Goal: Transaction & Acquisition: Purchase product/service

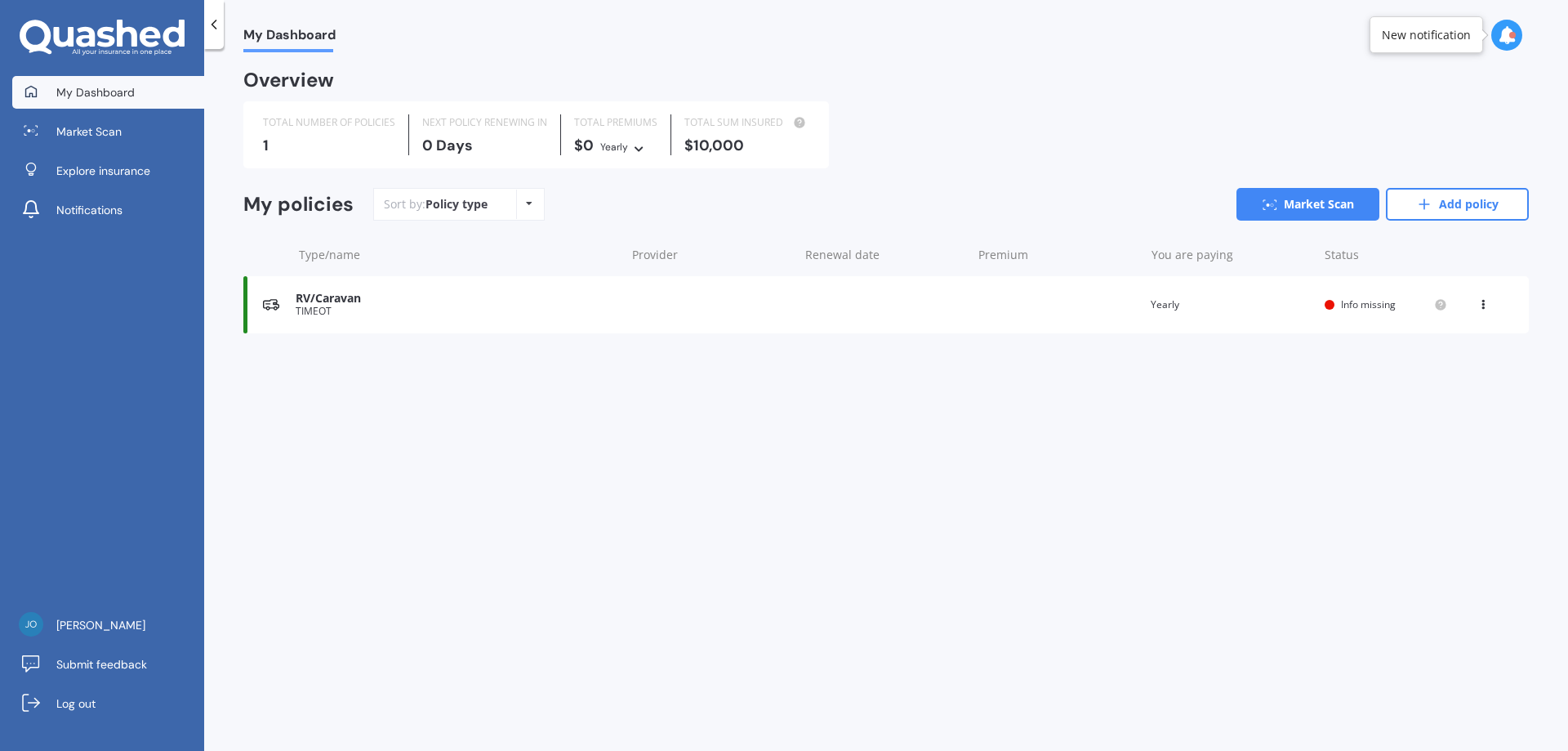
click at [1157, 549] on div "My Dashboard Overview TOTAL NUMBER OF POLICIES 1 NEXT POLICY RENEWING IN 0 Days…" at bounding box center [886, 402] width 1364 height 702
click at [337, 306] on div "RV/Caravan" at bounding box center [456, 299] width 321 height 14
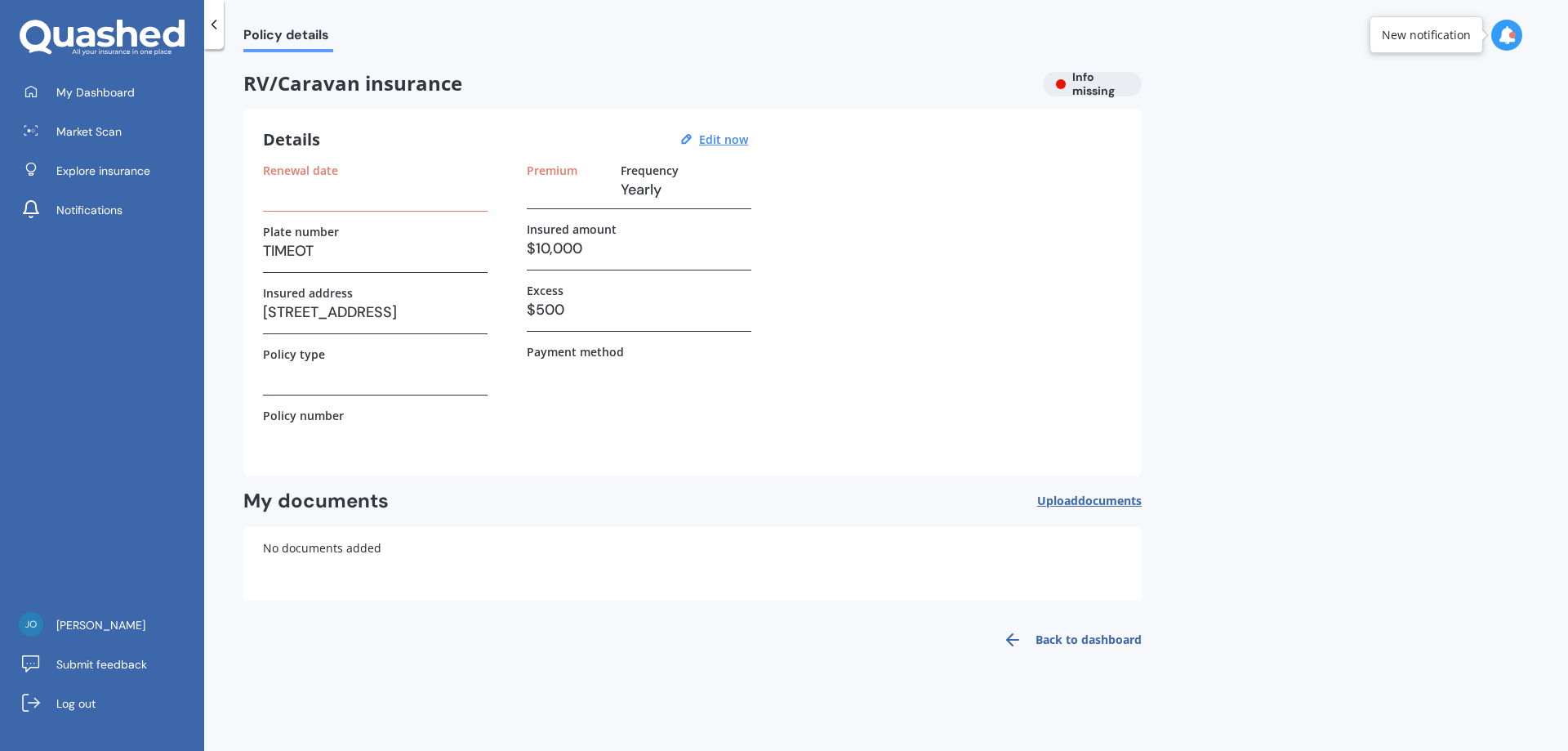
click at [1077, 636] on link "Back to dashboard" at bounding box center [1068, 640] width 148 height 39
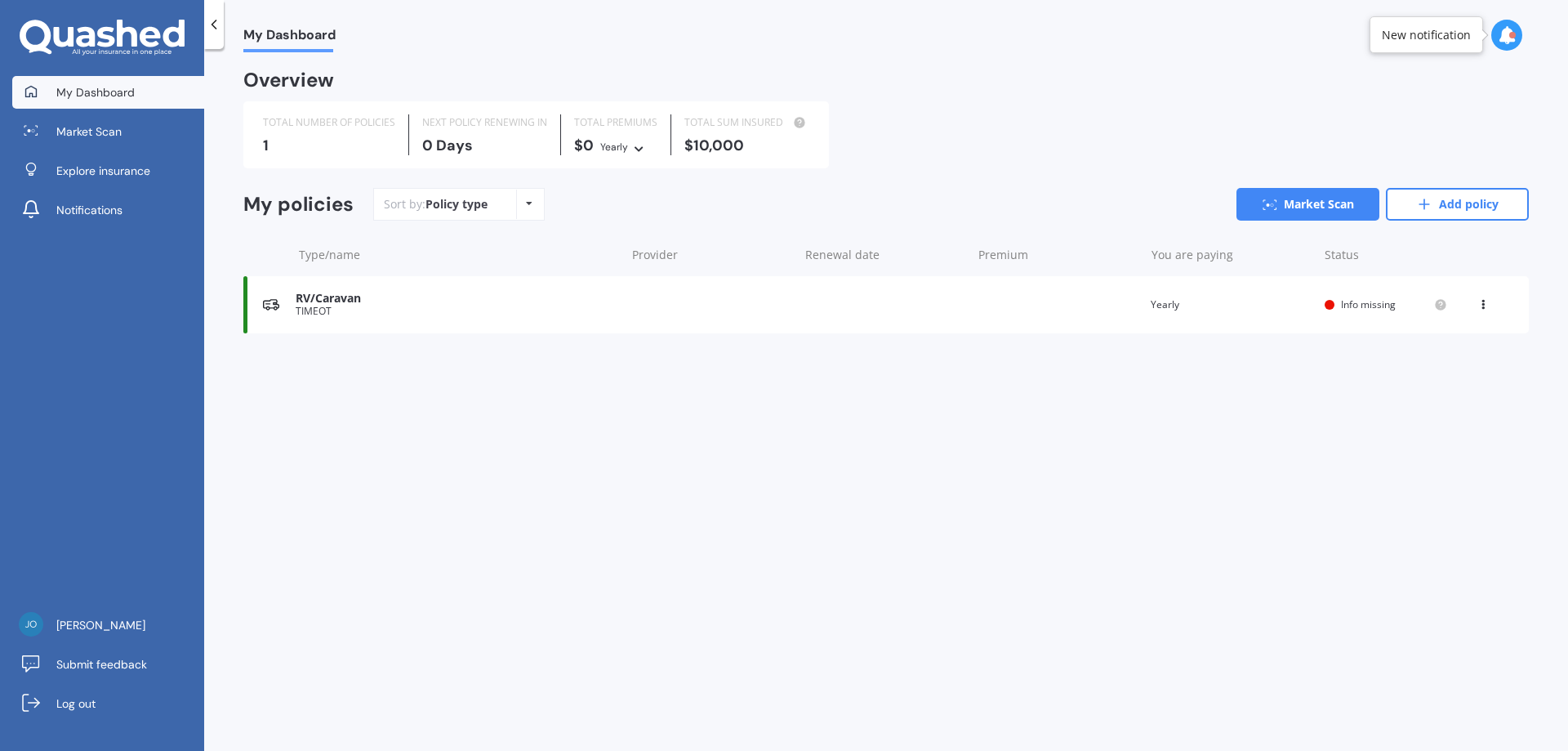
click at [1077, 636] on div "My Dashboard Overview TOTAL NUMBER OF POLICIES 1 NEXT POLICY RENEWING IN 0 Days…" at bounding box center [886, 402] width 1364 height 702
click at [512, 603] on div "My Dashboard Overview TOTAL NUMBER OF POLICIES 1 NEXT POLICY RENEWING IN 0 Days…" at bounding box center [886, 402] width 1364 height 702
click at [693, 580] on div "My Dashboard Overview TOTAL NUMBER OF POLICIES 1 NEXT POLICY RENEWING IN 0 Days…" at bounding box center [886, 402] width 1364 height 702
click at [272, 503] on div "My Dashboard Overview TOTAL NUMBER OF POLICIES 1 NEXT POLICY RENEWING IN 0 Days…" at bounding box center [886, 402] width 1364 height 702
click at [319, 320] on div "RV/Caravan TIMEOT Renewal date Premium You are paying Yearly Status Info missin…" at bounding box center [886, 305] width 1285 height 57
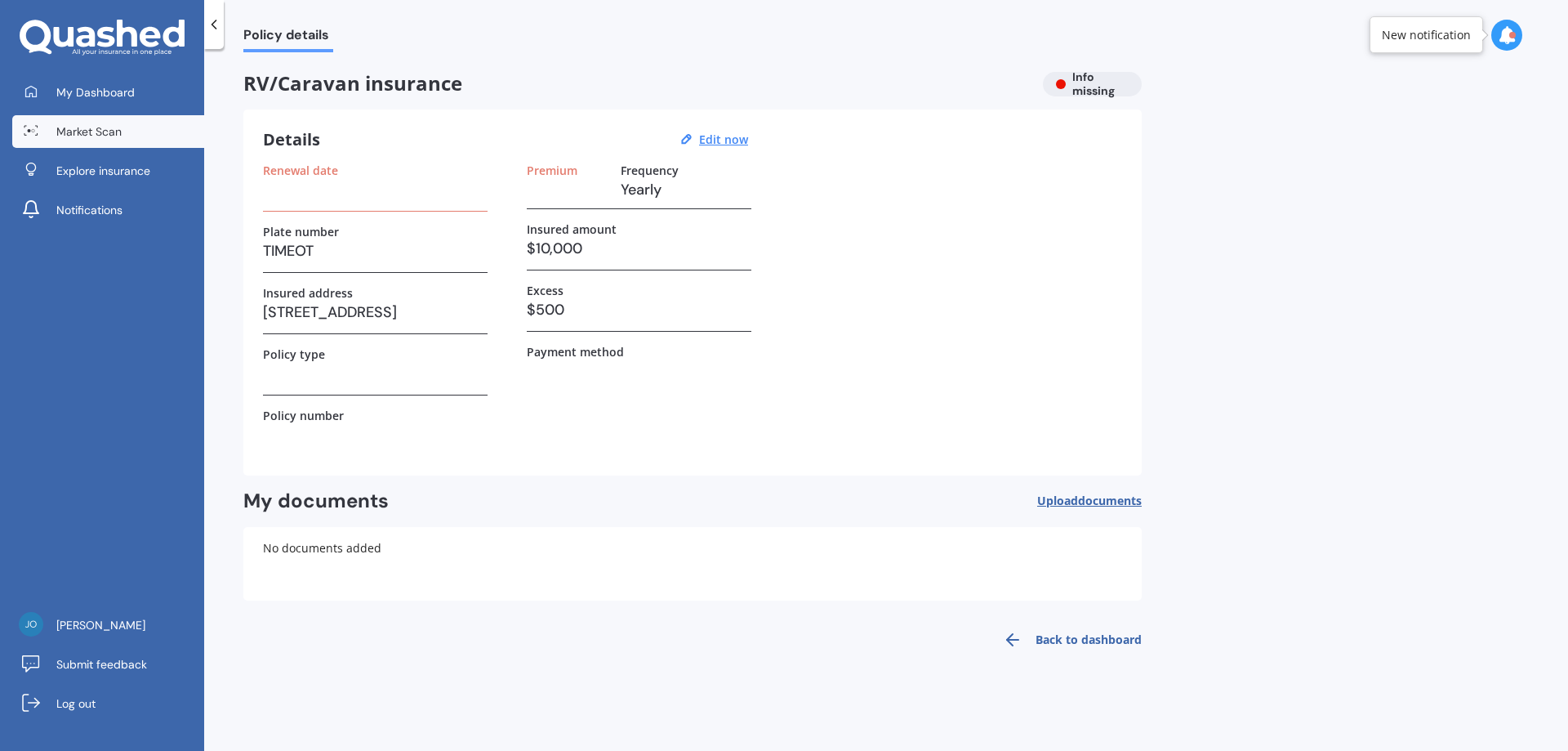
click at [82, 129] on span "Market Scan" at bounding box center [89, 132] width 66 height 17
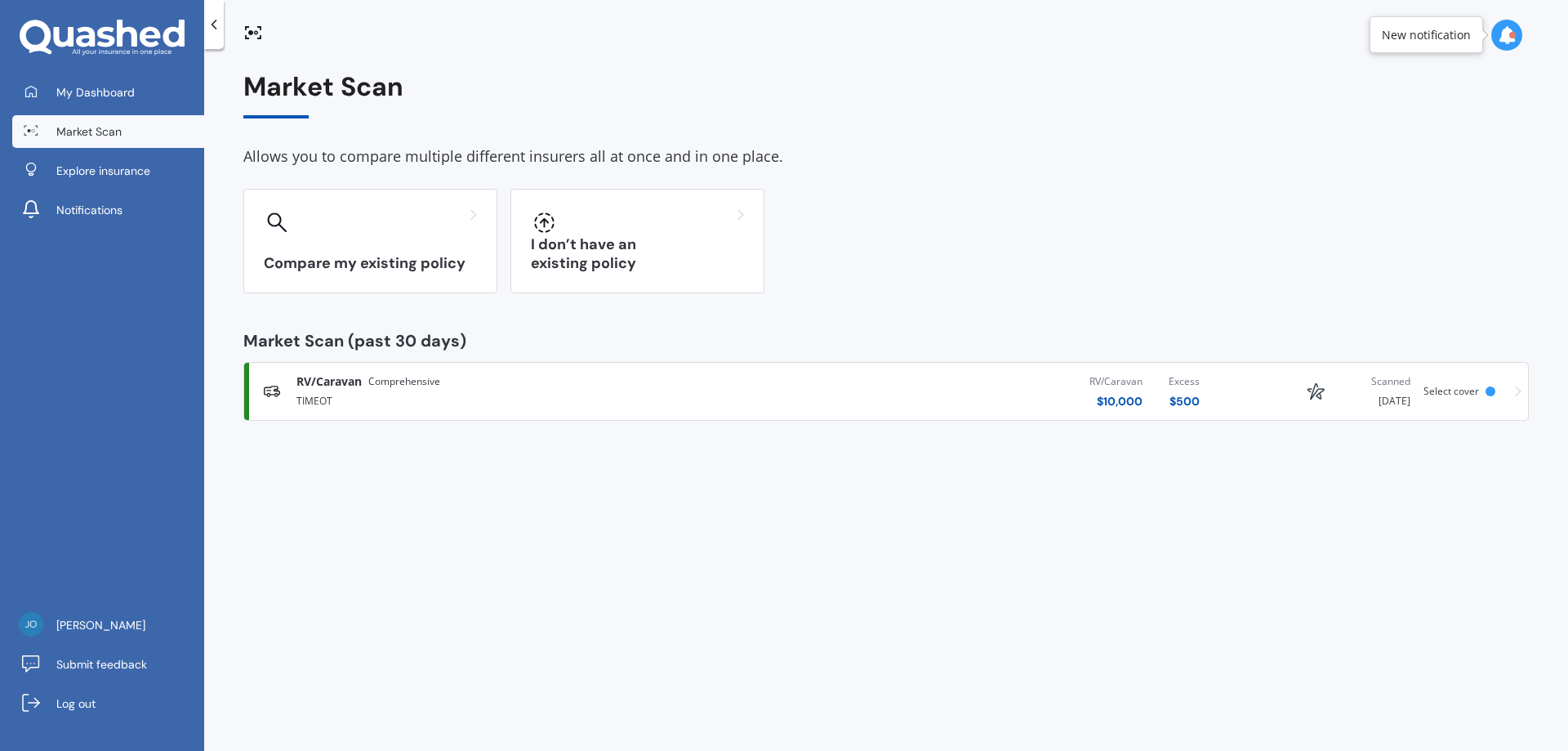
click at [1450, 389] on span "Select cover" at bounding box center [1451, 390] width 56 height 14
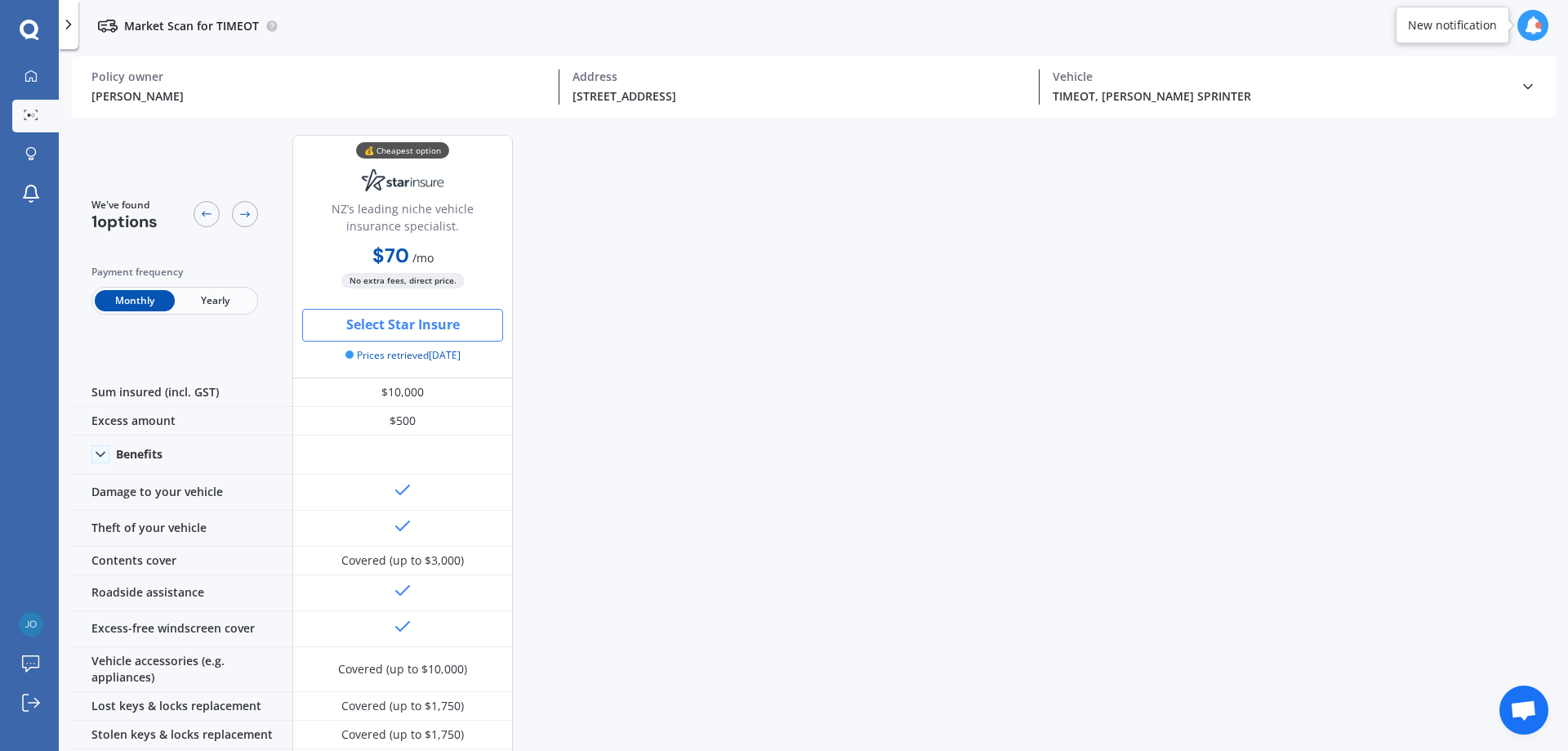
click at [444, 320] on button "Select Star Insure" at bounding box center [402, 325] width 201 height 32
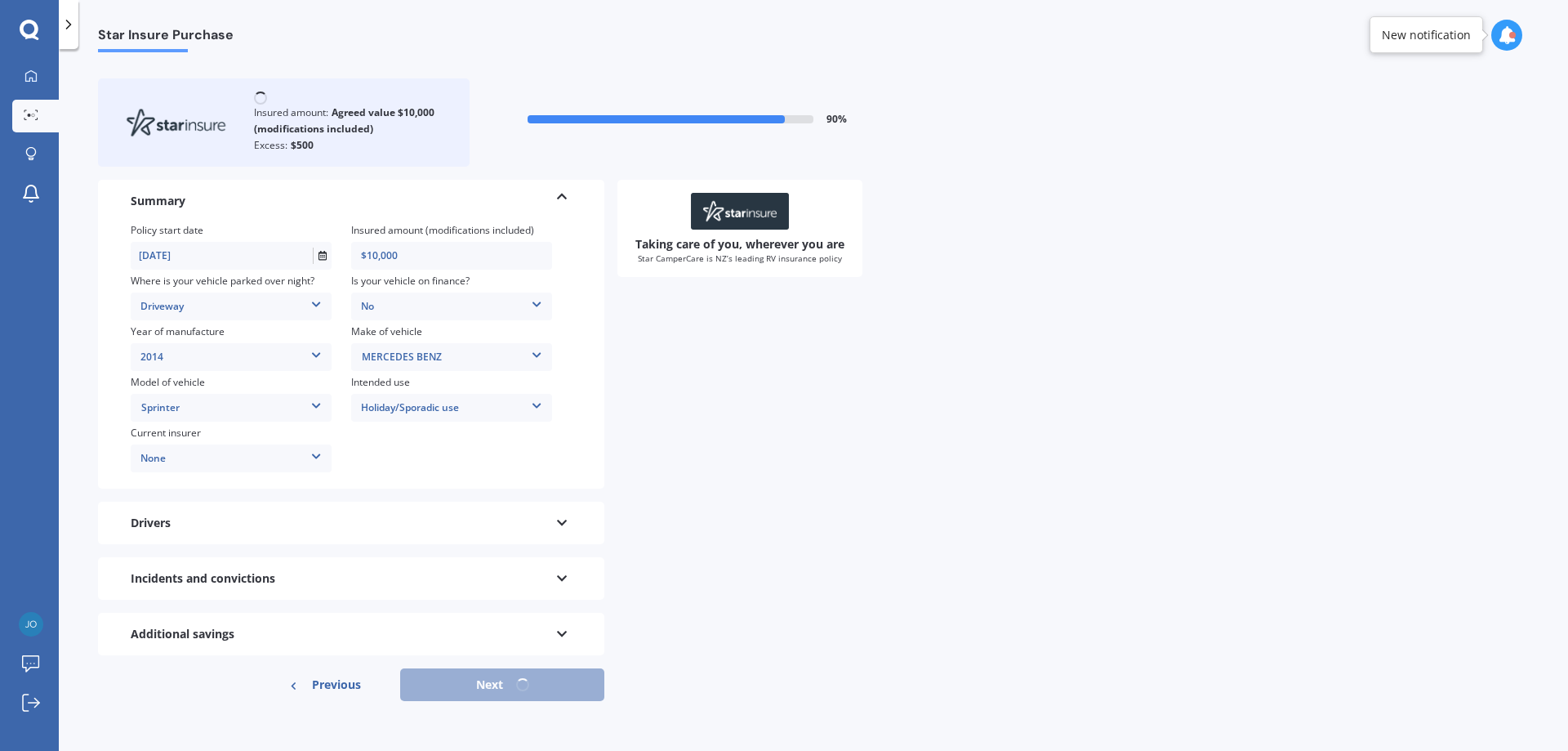
click at [740, 589] on div "Taking care of you, wherever you are Star CamperCare is NZ’s leading RV insuran…" at bounding box center [1073, 417] width 912 height 476
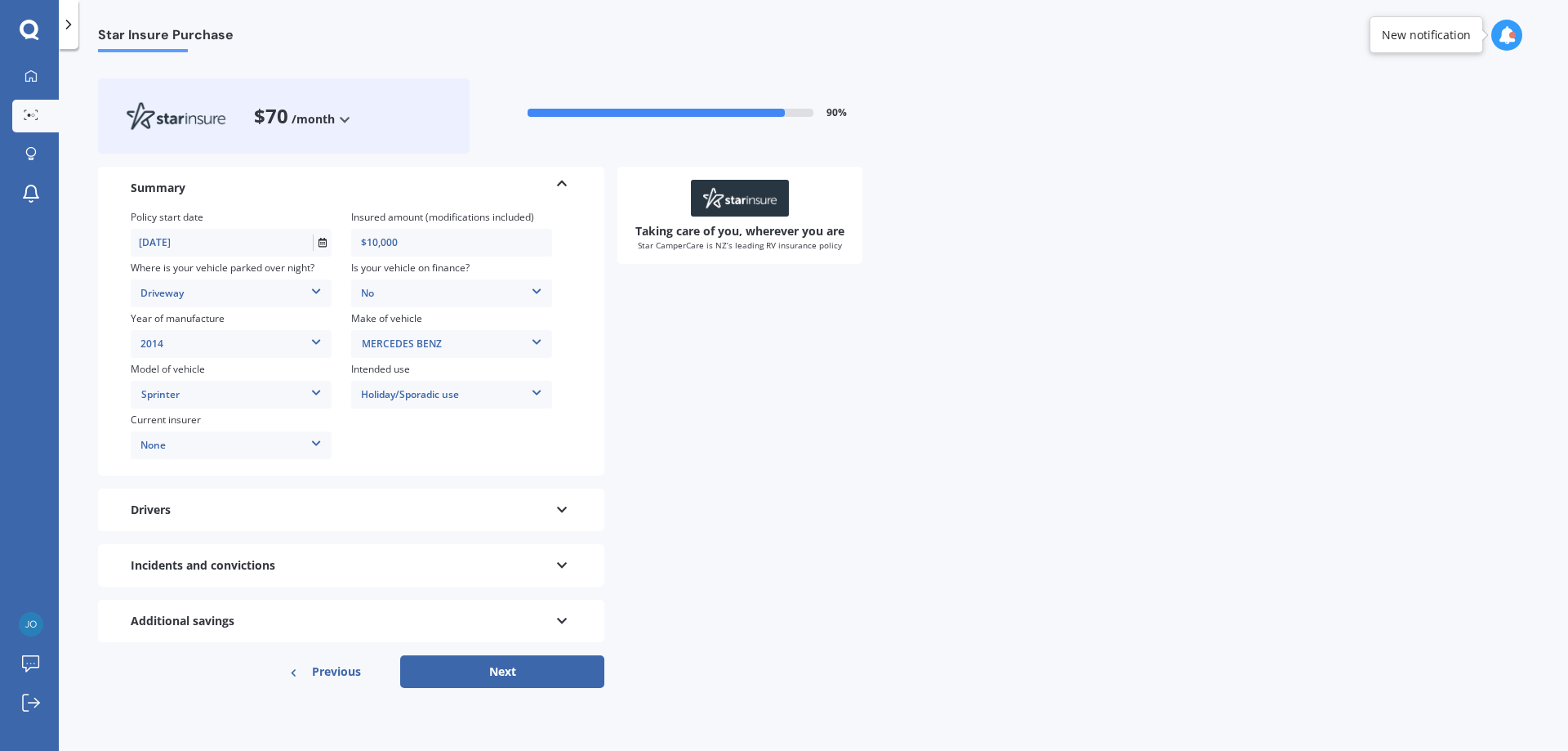
click at [740, 589] on div "Taking care of you, wherever you are Star CamperCare is NZ’s leading RV insuran…" at bounding box center [1073, 404] width 912 height 476
click at [444, 670] on button "Next" at bounding box center [502, 671] width 204 height 32
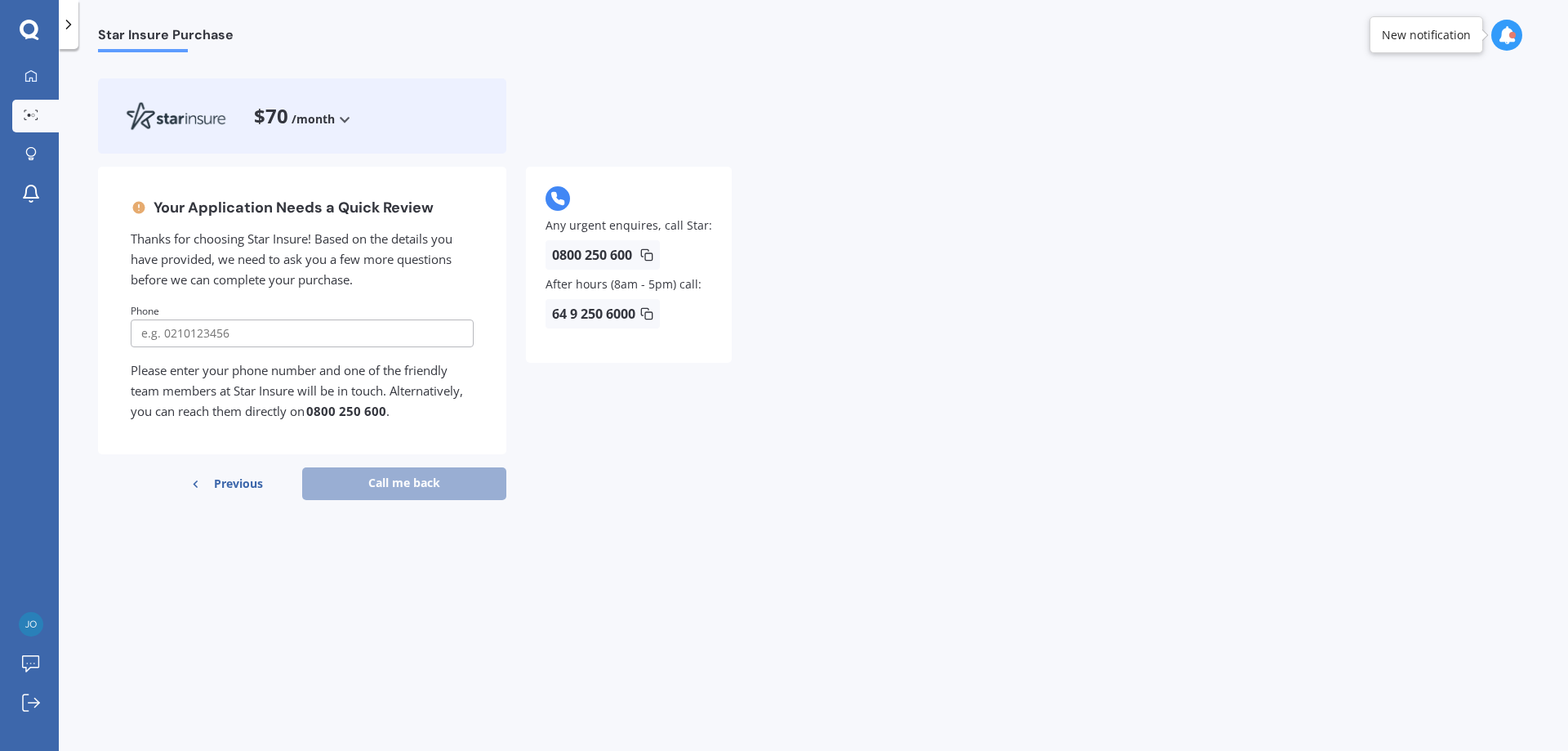
click at [668, 545] on div "Star Insure Purchase $70 /month /year /month Your Application Needs a Quick Rev…" at bounding box center [813, 402] width 1510 height 702
click at [210, 485] on div "Previous" at bounding box center [227, 483] width 72 height 32
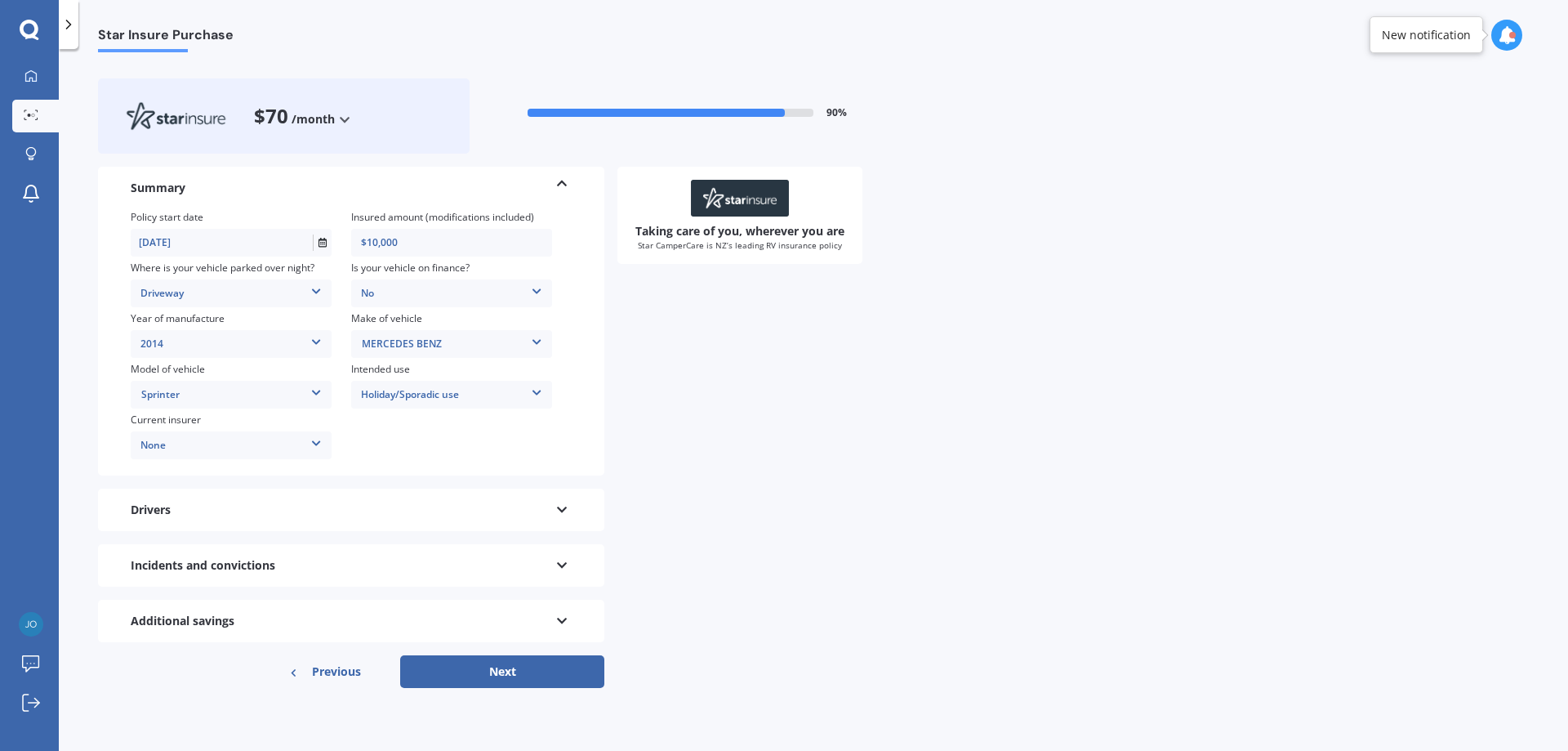
click at [602, 490] on div "Drivers" at bounding box center [351, 510] width 506 height 43
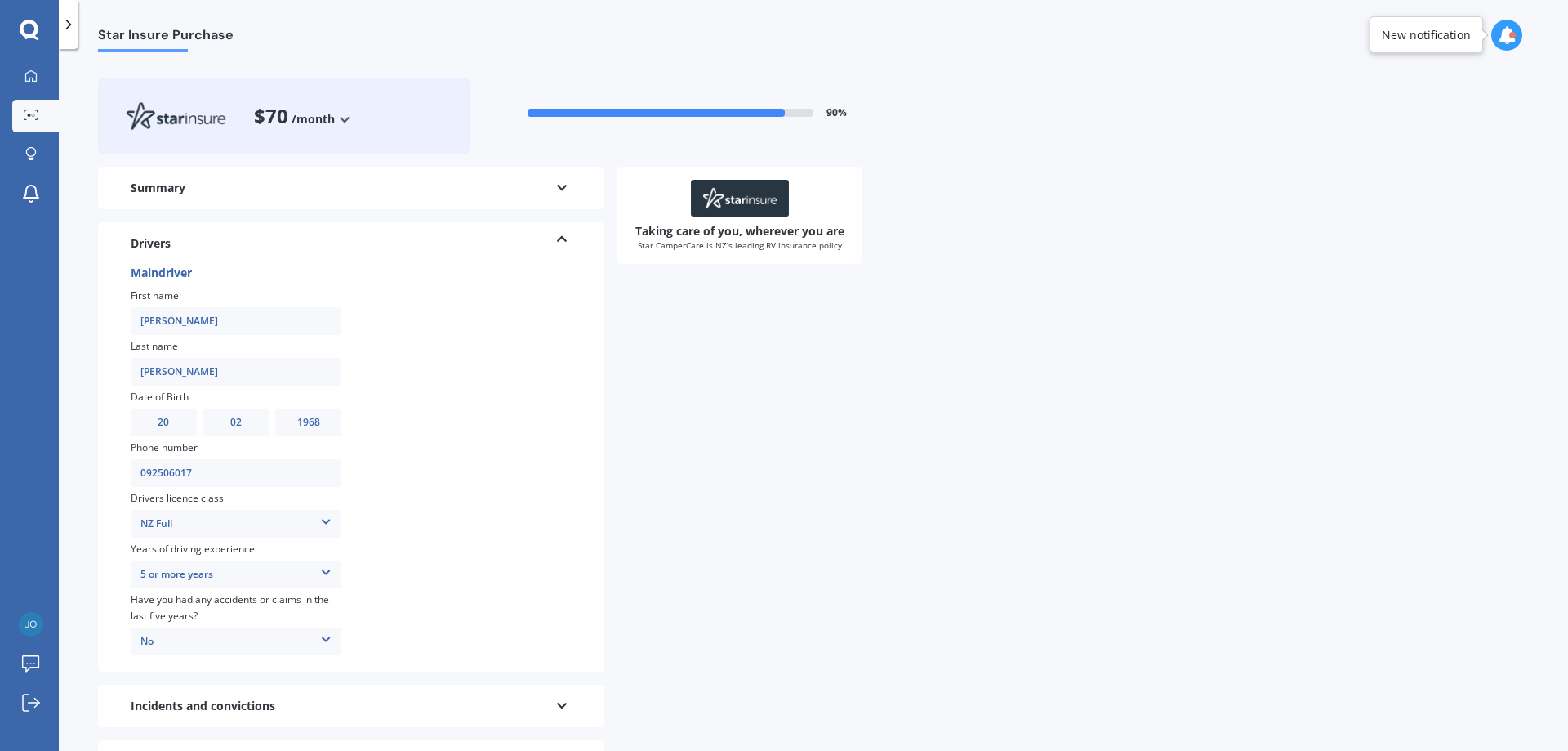
click at [964, 532] on div "Taking care of you, wherever you are Star CamperCare is NZ’s leading RV insuran…" at bounding box center [1073, 475] width 912 height 617
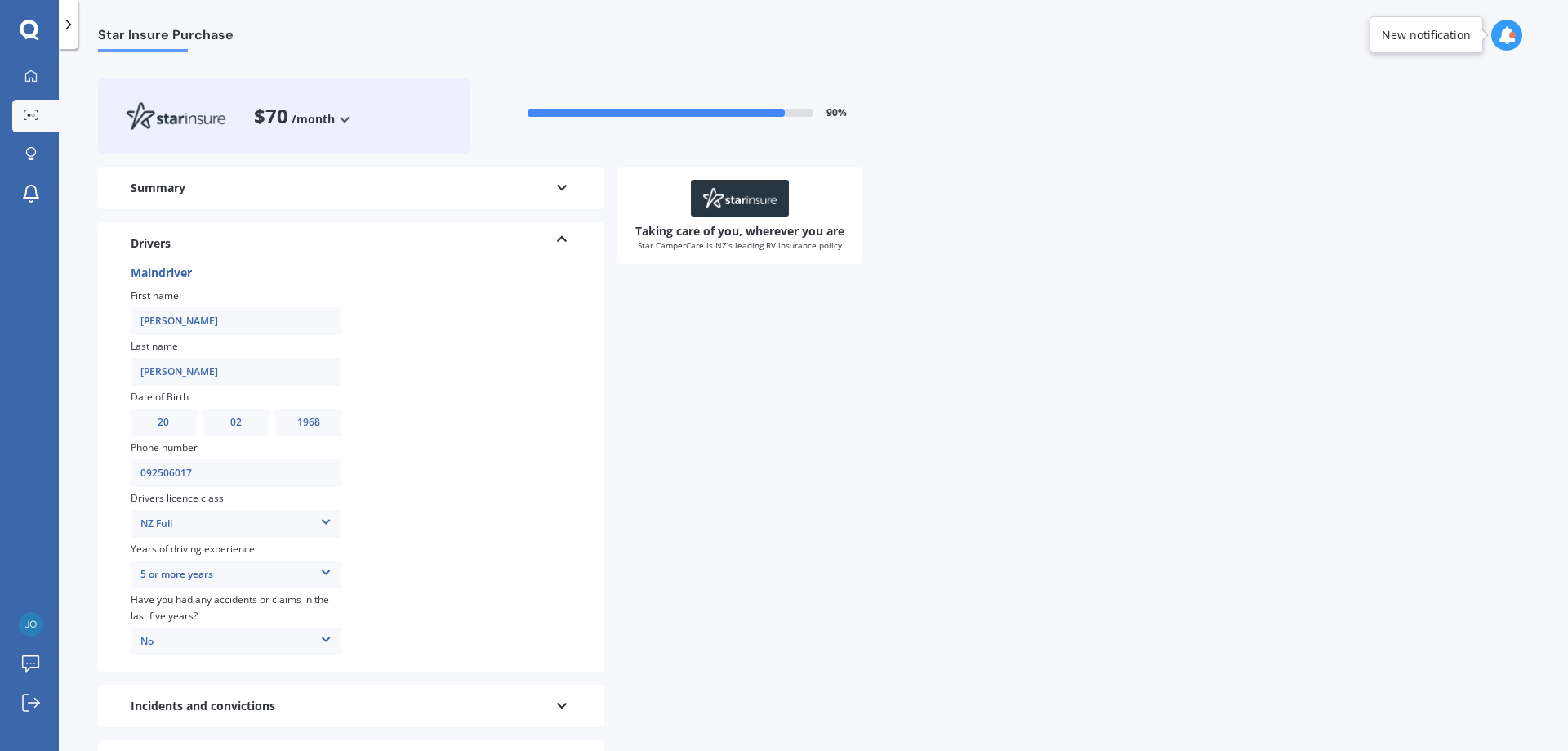
click at [964, 532] on div "Taking care of you, wherever you are Star CamperCare is NZ’s leading RV insuran…" at bounding box center [1073, 475] width 912 height 617
click at [31, 711] on icon at bounding box center [31, 702] width 18 height 18
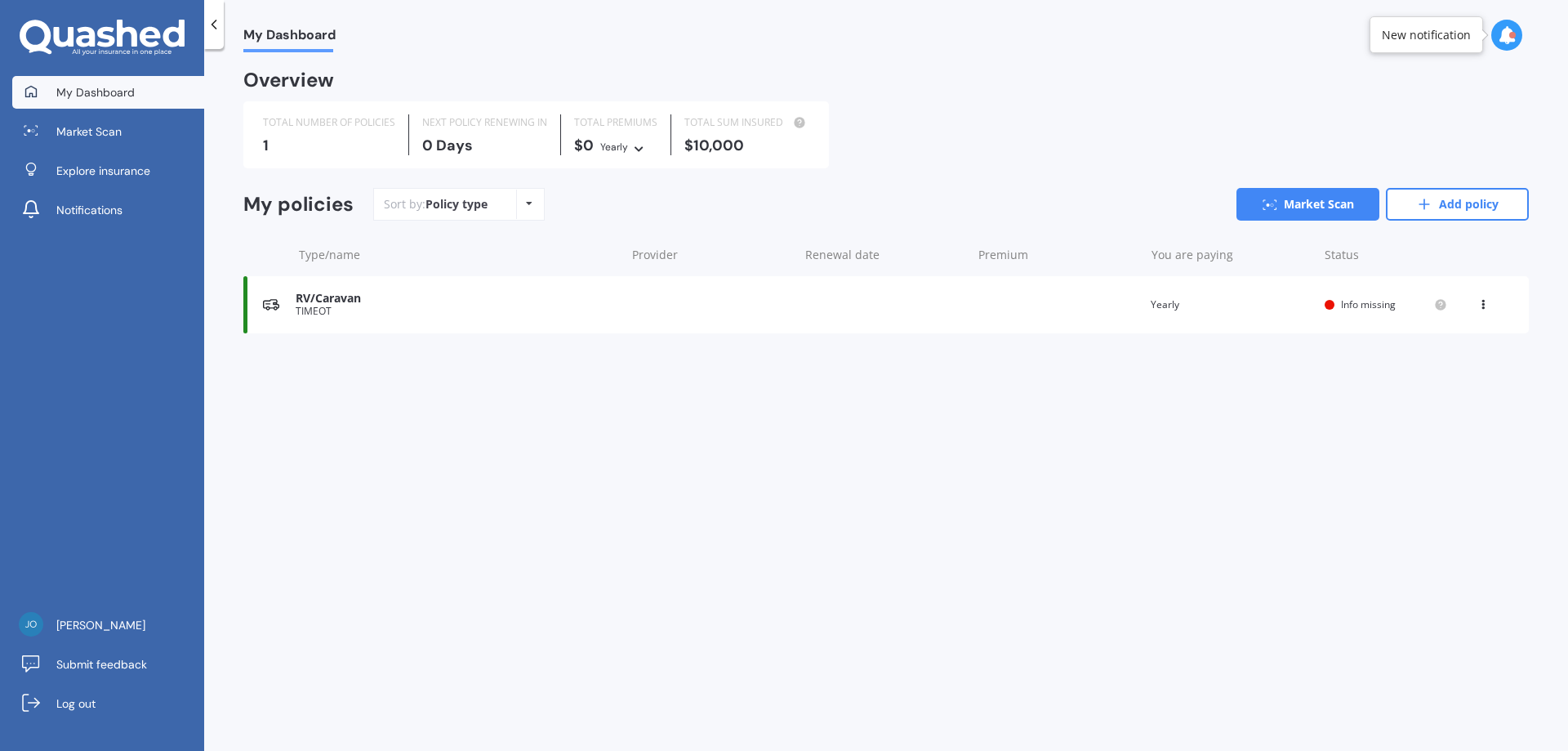
drag, startPoint x: 828, startPoint y: 520, endPoint x: 880, endPoint y: 424, distance: 109.2
click at [829, 520] on div "My Dashboard Overview TOTAL NUMBER OF POLICIES 1 NEXT POLICY RENEWING IN 0 Days…" at bounding box center [886, 402] width 1364 height 702
click at [1319, 201] on link "Market Scan" at bounding box center [1308, 204] width 143 height 32
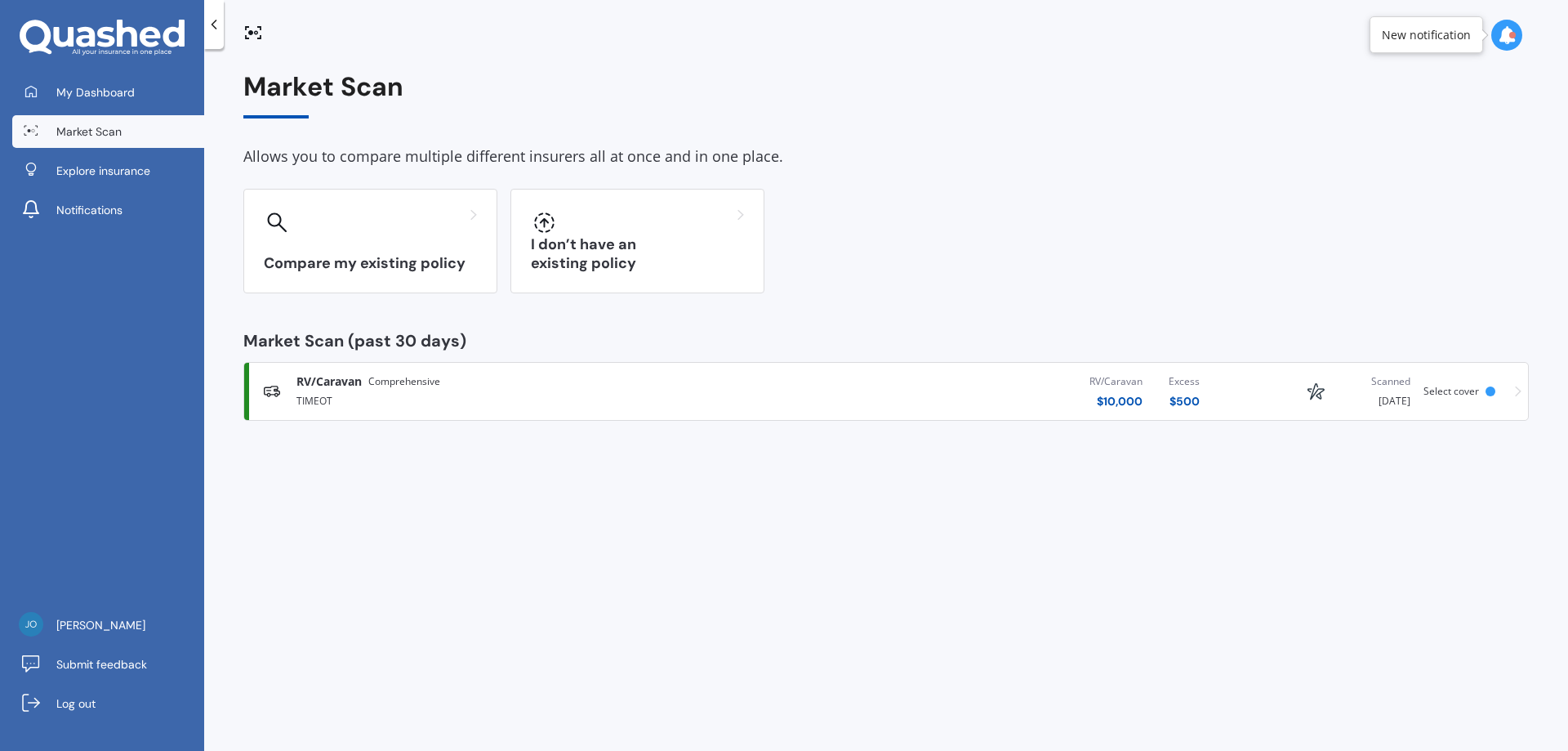
click at [966, 223] on div "Compare my existing policy I don’t have an existing policy" at bounding box center [886, 241] width 1285 height 105
click at [980, 554] on div "Market Scan Allows you to compare multiple different insurers all at once and i…" at bounding box center [886, 402] width 1364 height 702
drag, startPoint x: 1005, startPoint y: 559, endPoint x: 639, endPoint y: 452, distance: 381.3
click at [1005, 559] on div "Market Scan Allows you to compare multiple different insurers all at once and i…" at bounding box center [886, 402] width 1364 height 702
drag, startPoint x: 1087, startPoint y: 191, endPoint x: 203, endPoint y: 224, distance: 884.6
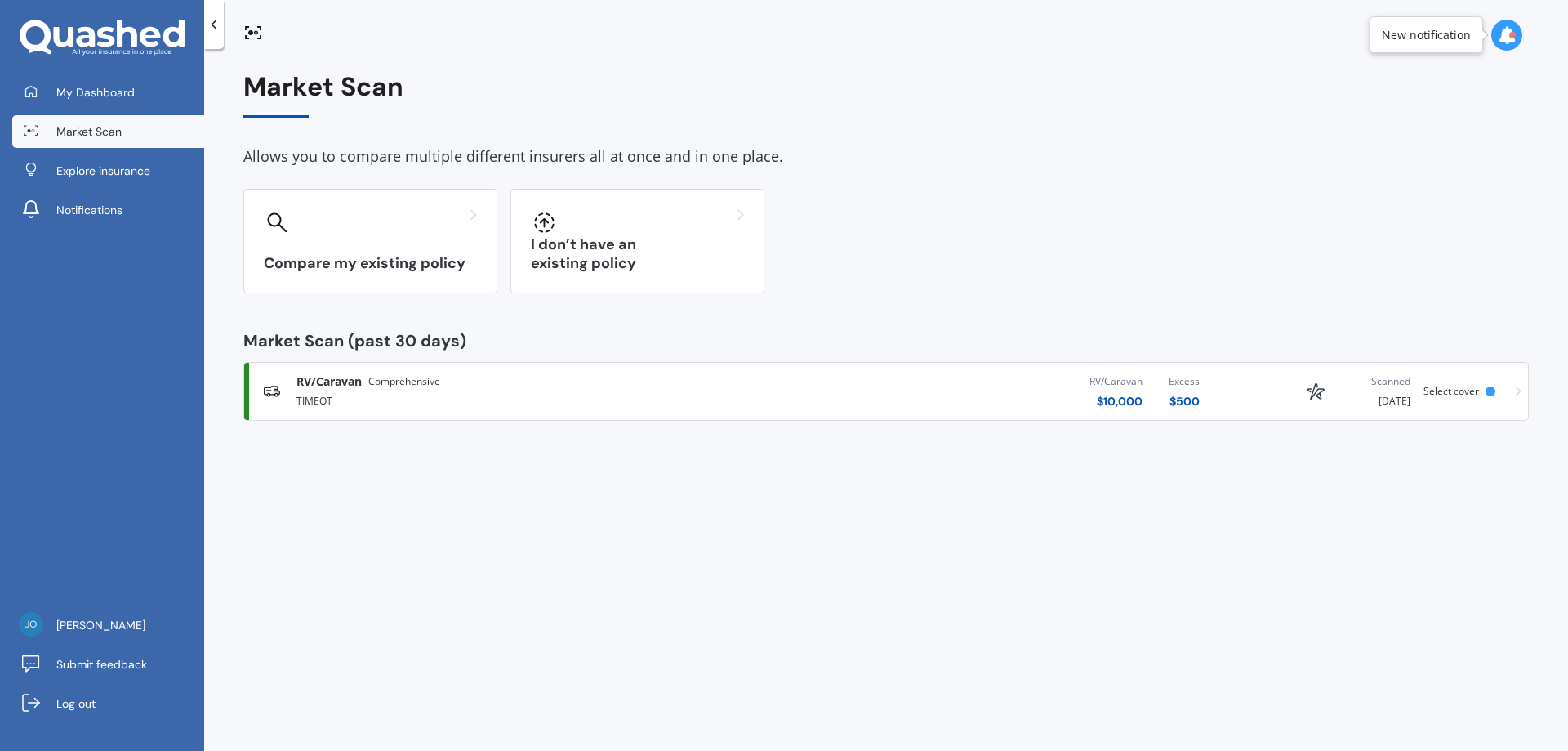
click at [1081, 189] on div "Compare my existing policy I don’t have an existing policy" at bounding box center [886, 241] width 1285 height 105
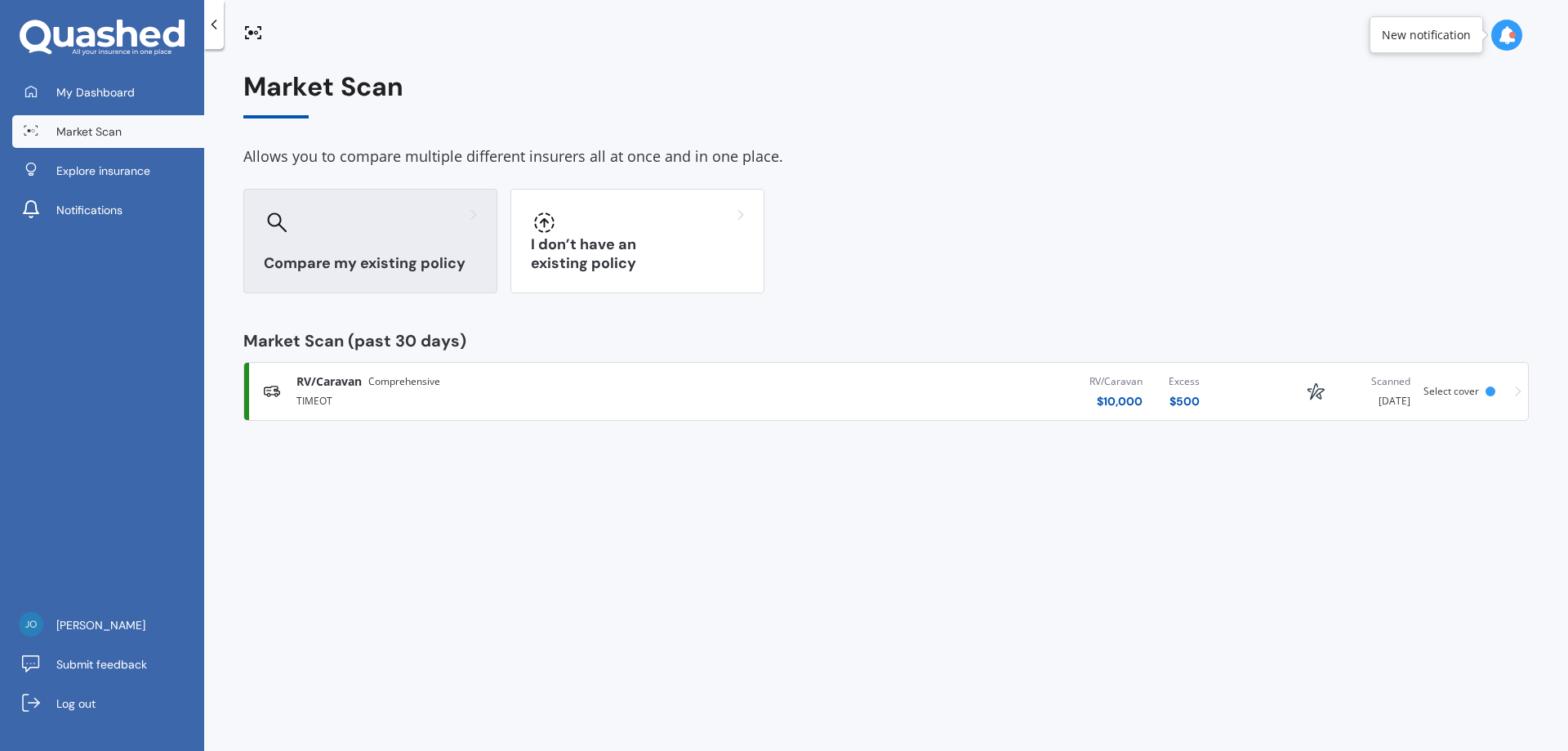
click at [338, 270] on h3 "Compare my existing policy" at bounding box center [371, 263] width 213 height 19
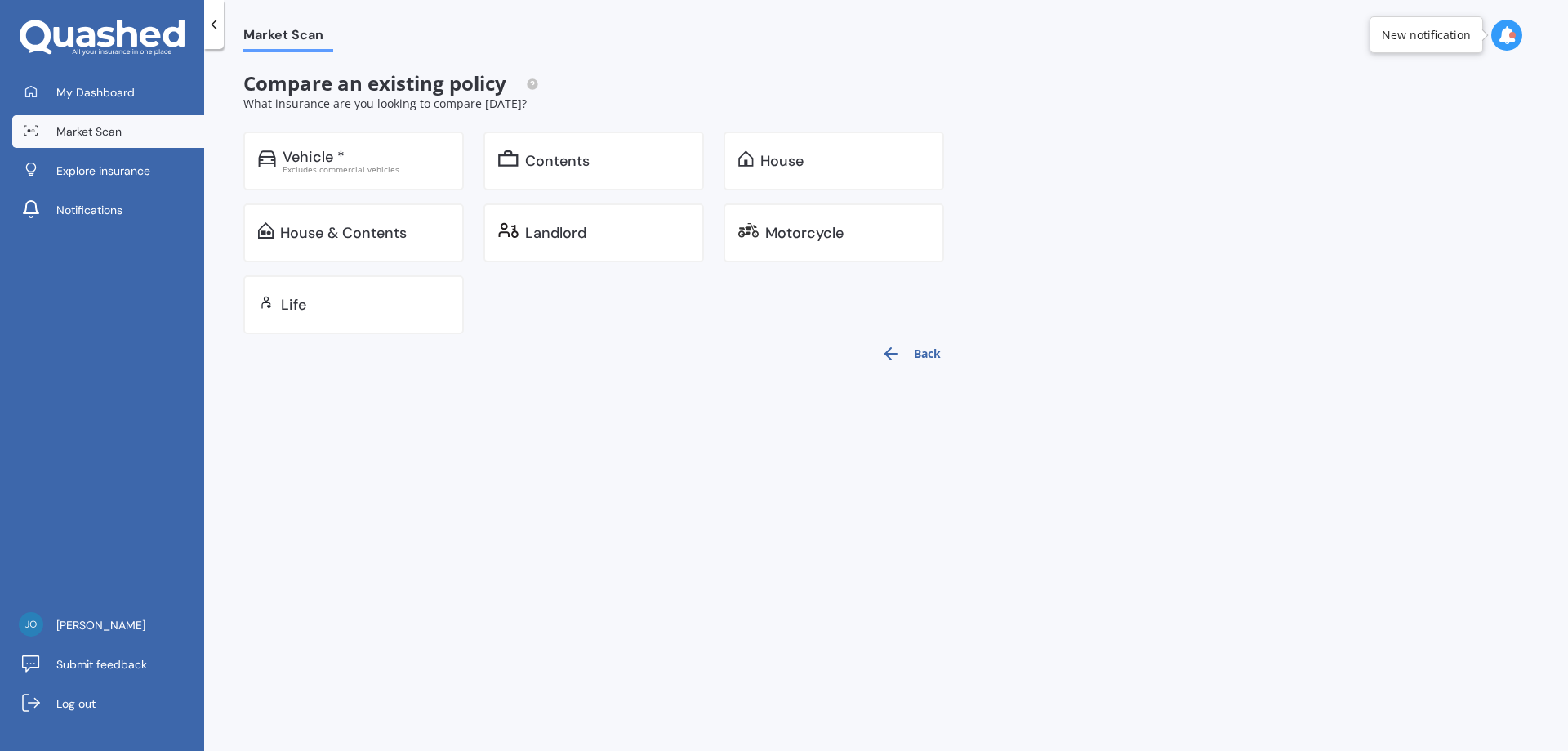
click at [42, 134] on div at bounding box center [31, 131] width 24 height 12
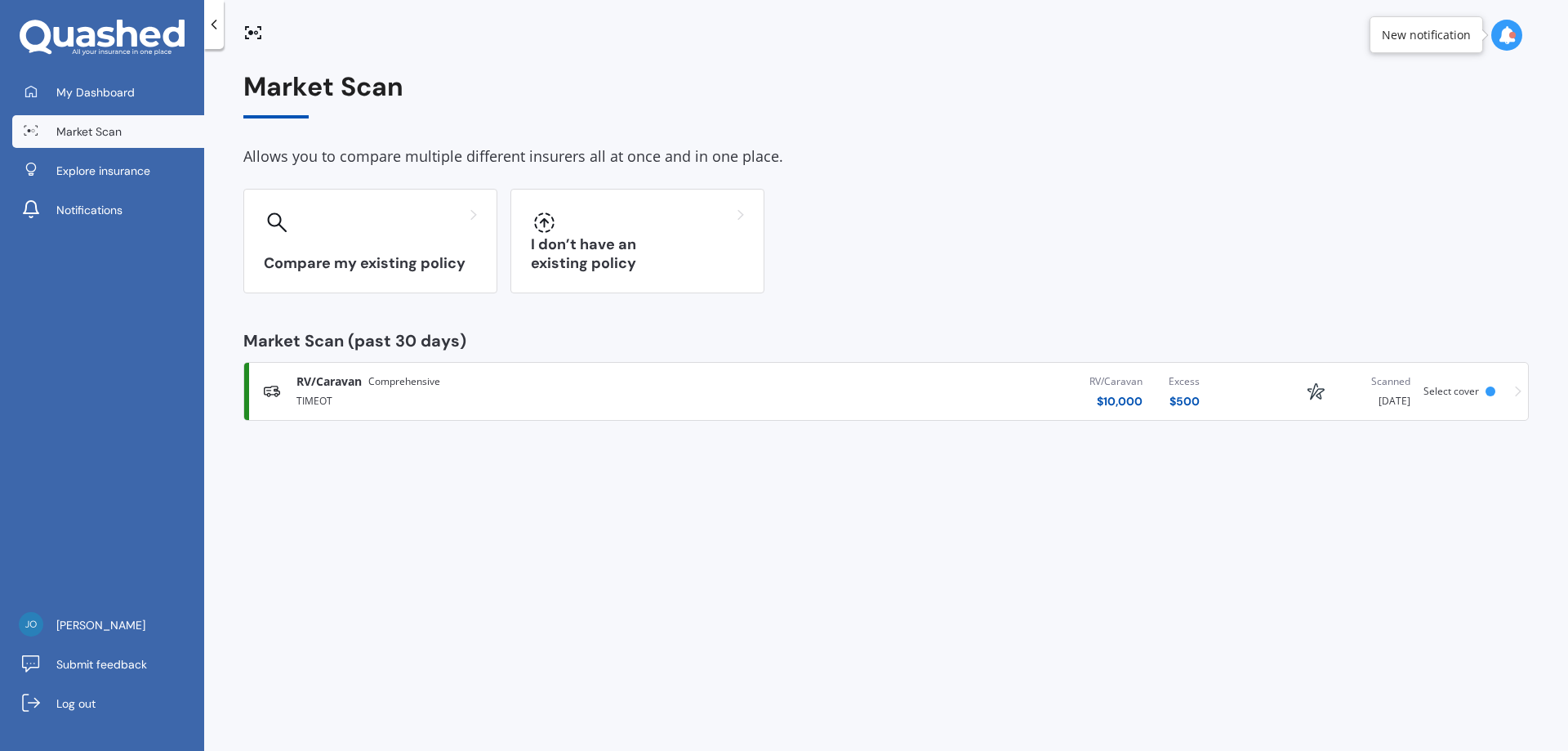
click at [967, 245] on div "Compare my existing policy I don’t have an existing policy" at bounding box center [886, 241] width 1285 height 105
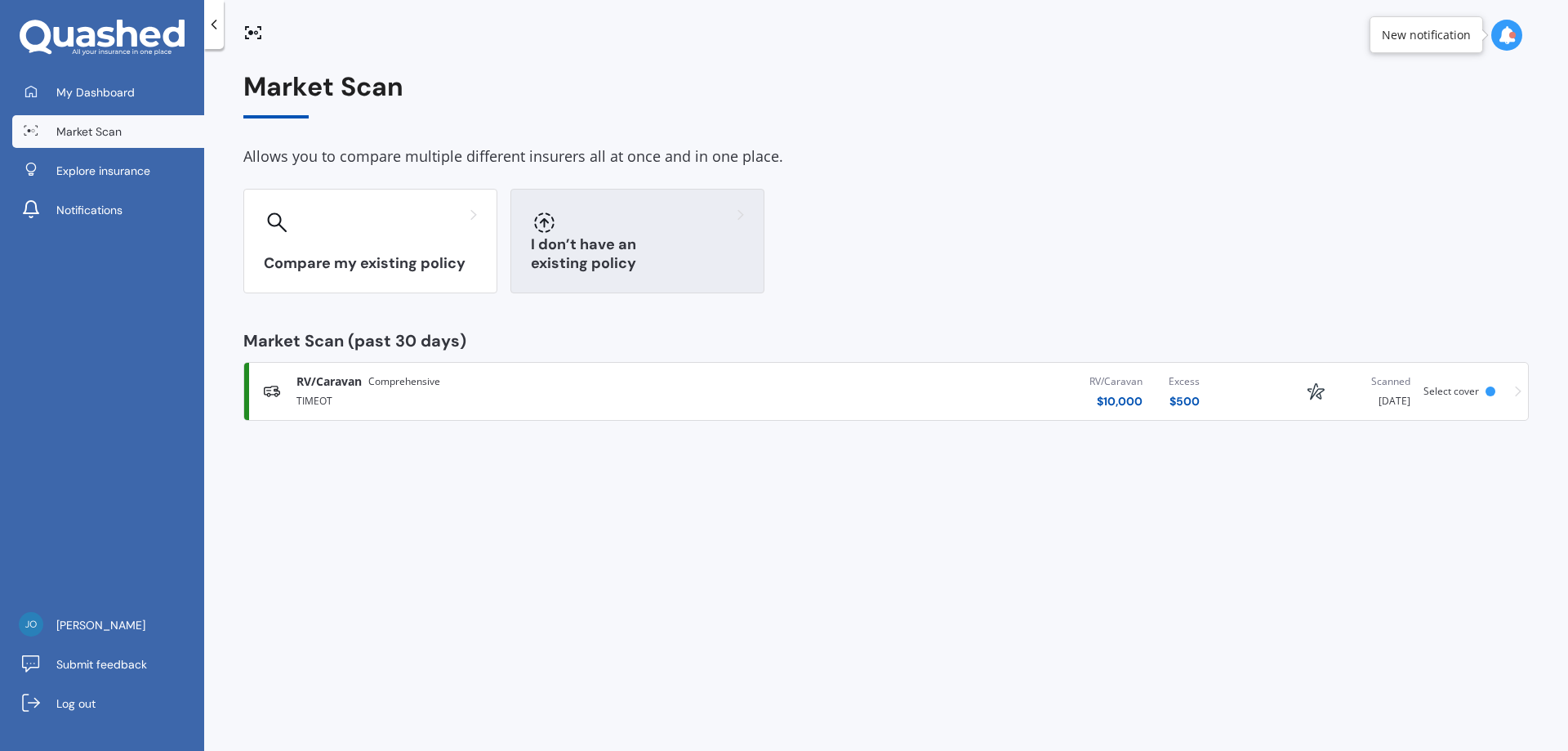
click at [684, 263] on h3 "I don’t have an existing policy" at bounding box center [638, 254] width 213 height 38
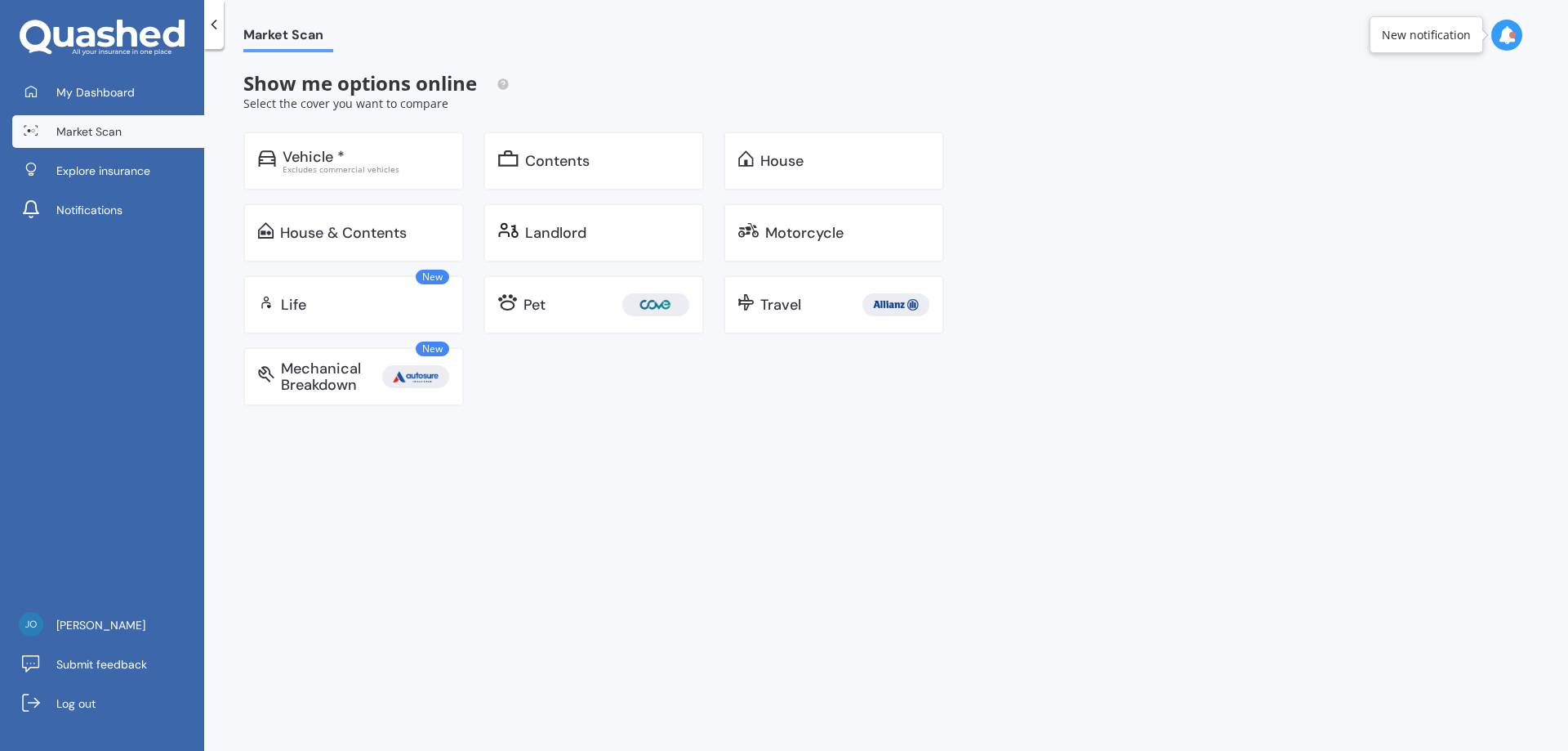
click at [575, 385] on div "Vehicle * Excludes commercial vehicles Contents House House & Contents Landlord…" at bounding box center [603, 269] width 720 height 274
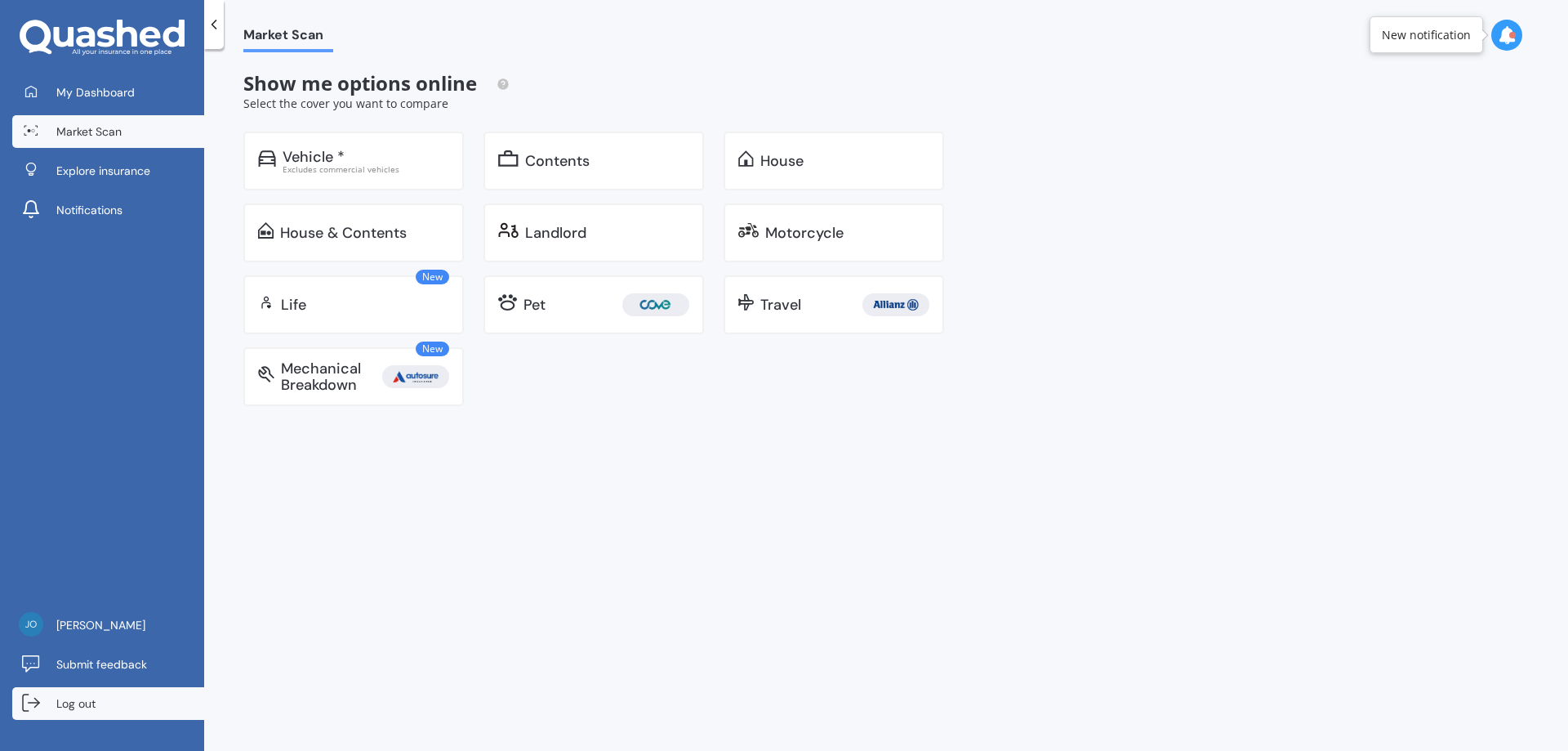
click at [120, 705] on link "Log out" at bounding box center [107, 703] width 192 height 32
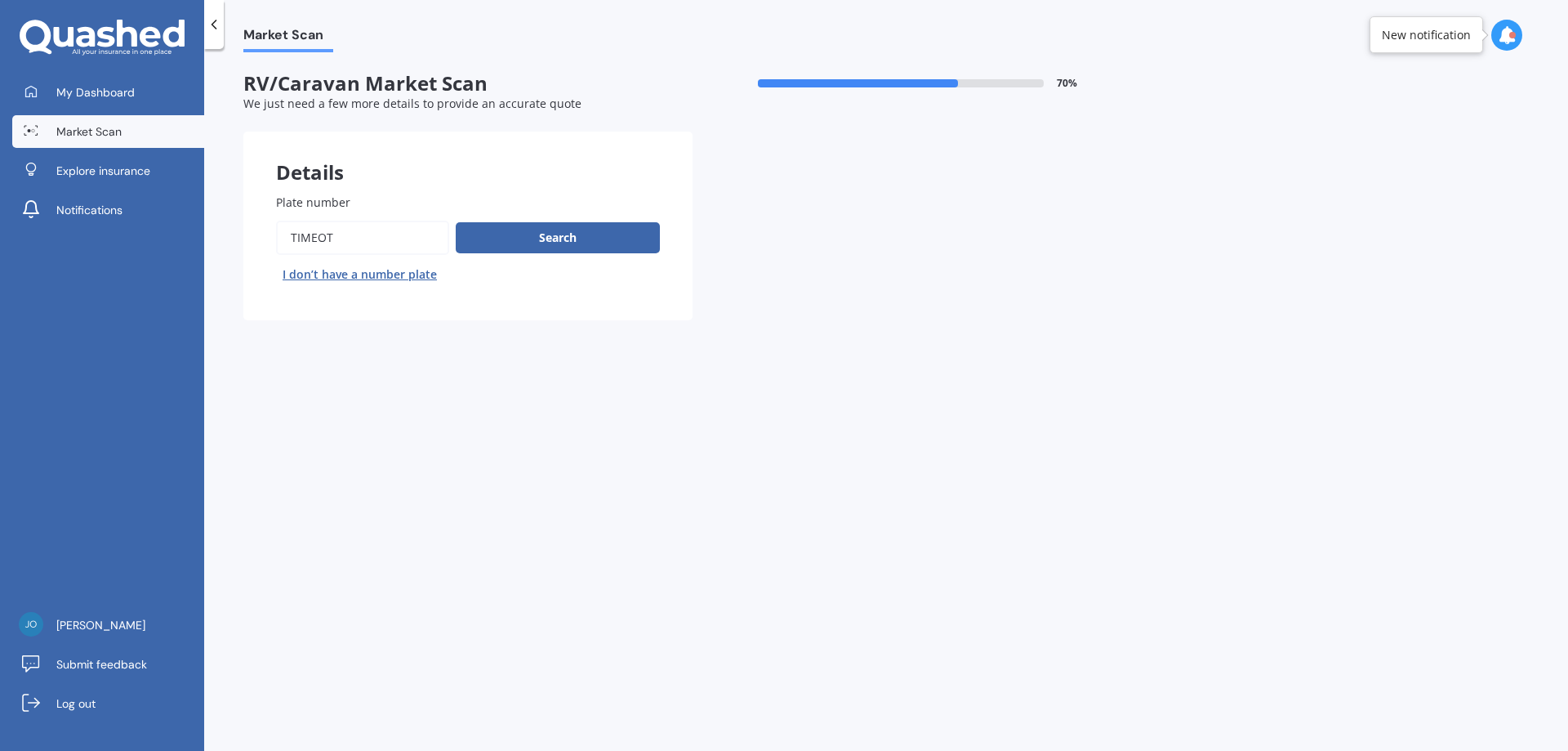
drag, startPoint x: 348, startPoint y: 233, endPoint x: 75, endPoint y: 231, distance: 273.0
click at [75, 231] on div "My Dashboard Market Scan Explore insurance Notifications Joanne Bennett Submit …" at bounding box center [784, 376] width 1568 height 751
click at [265, 245] on div "Plate number Search I don’t have a number plate" at bounding box center [468, 241] width 449 height 159
drag, startPoint x: 359, startPoint y: 226, endPoint x: 158, endPoint y: 236, distance: 201.2
click at [158, 236] on div "My Dashboard Market Scan Explore insurance Notifications Joanne Bennett Submit …" at bounding box center [784, 376] width 1568 height 751
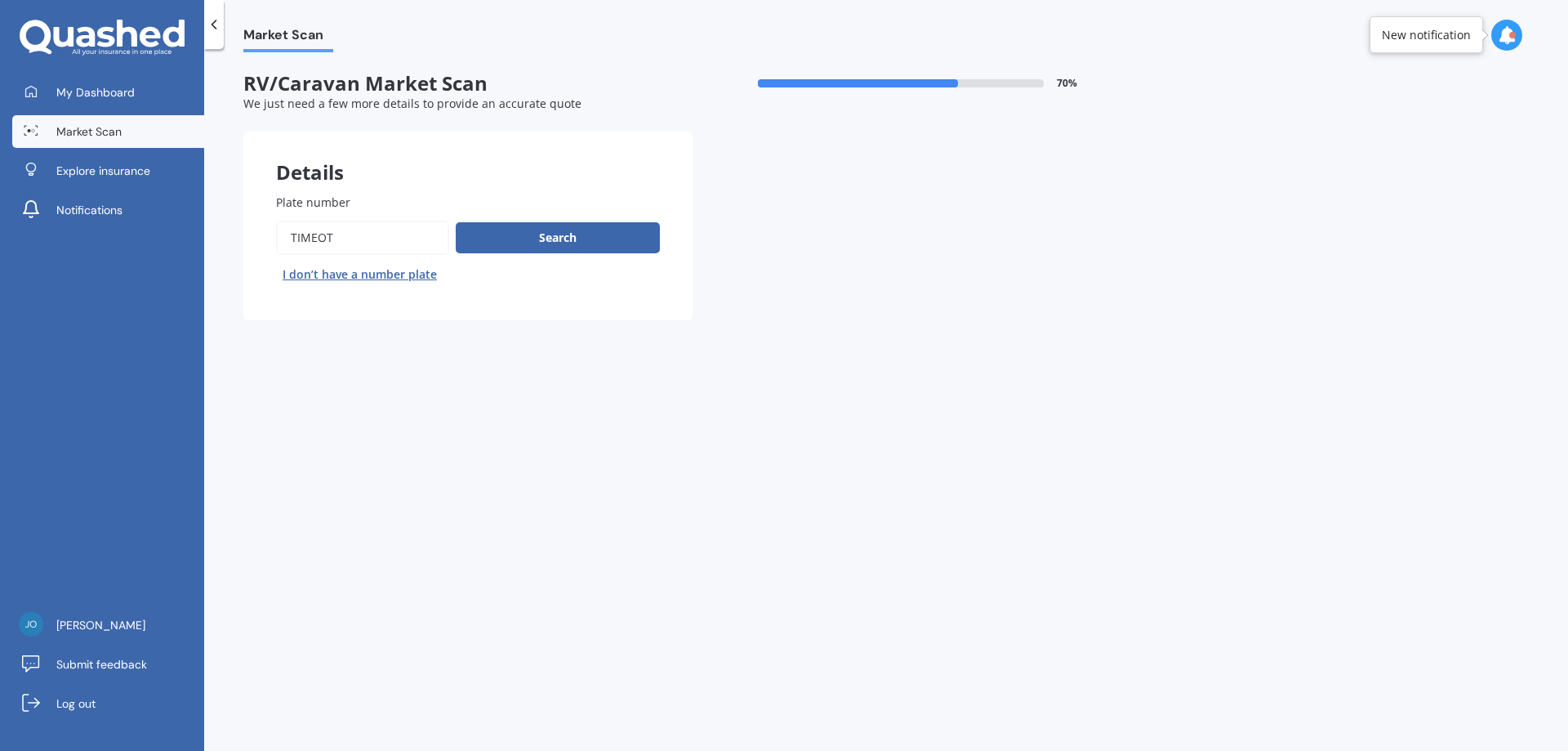
paste input "xg6253"
type input "xg6253"
click at [509, 241] on button "Search" at bounding box center [558, 237] width 204 height 31
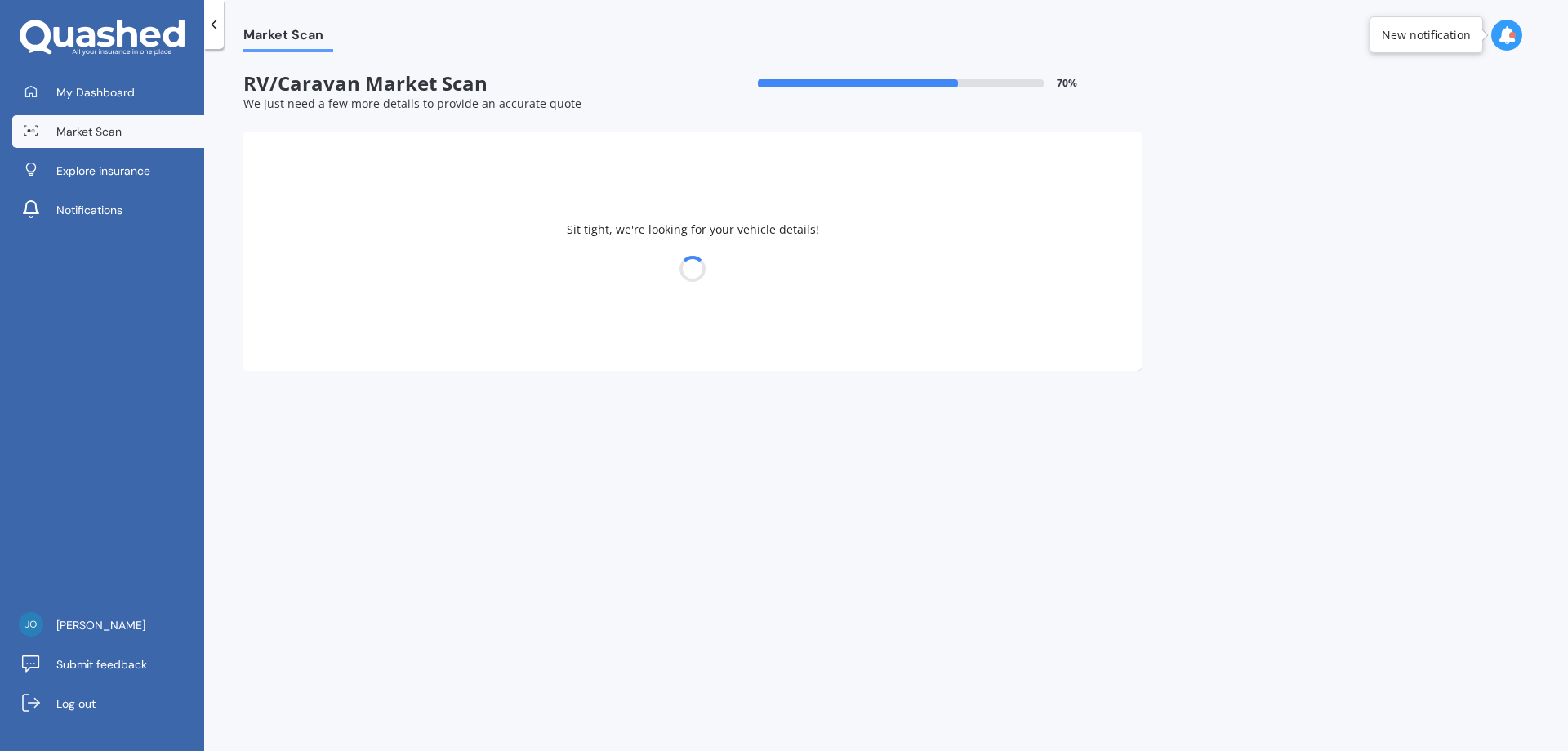
select select "FORD"
select select "TRANSIT"
select select "20"
select select "02"
select select "1968"
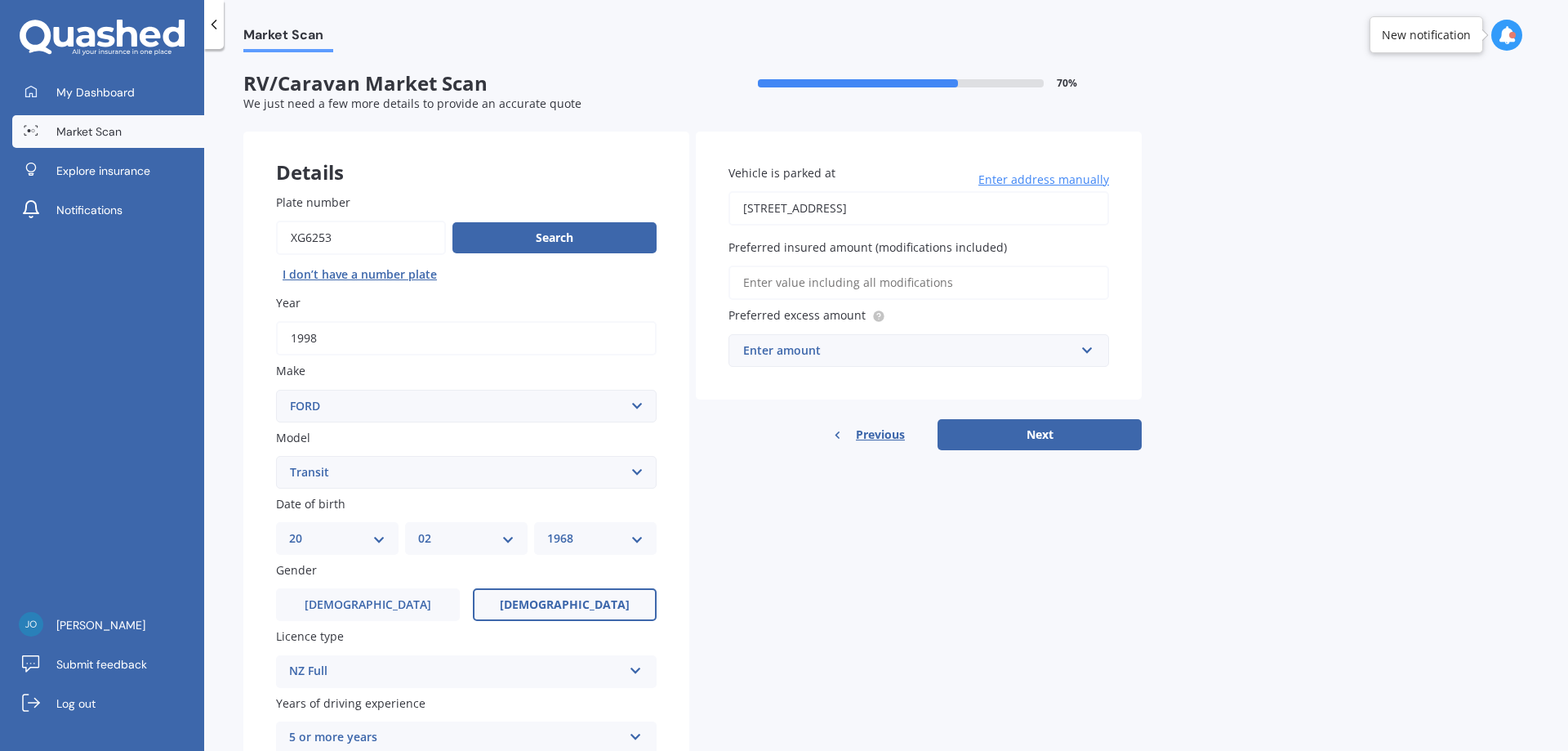
click at [809, 587] on div "Details Plate number Search I don’t have a number plate Year 1998 Make Select m…" at bounding box center [692, 492] width 898 height 721
click at [788, 350] on div "Enter amount" at bounding box center [909, 350] width 332 height 18
click at [801, 386] on div "$500" at bounding box center [918, 381] width 379 height 31
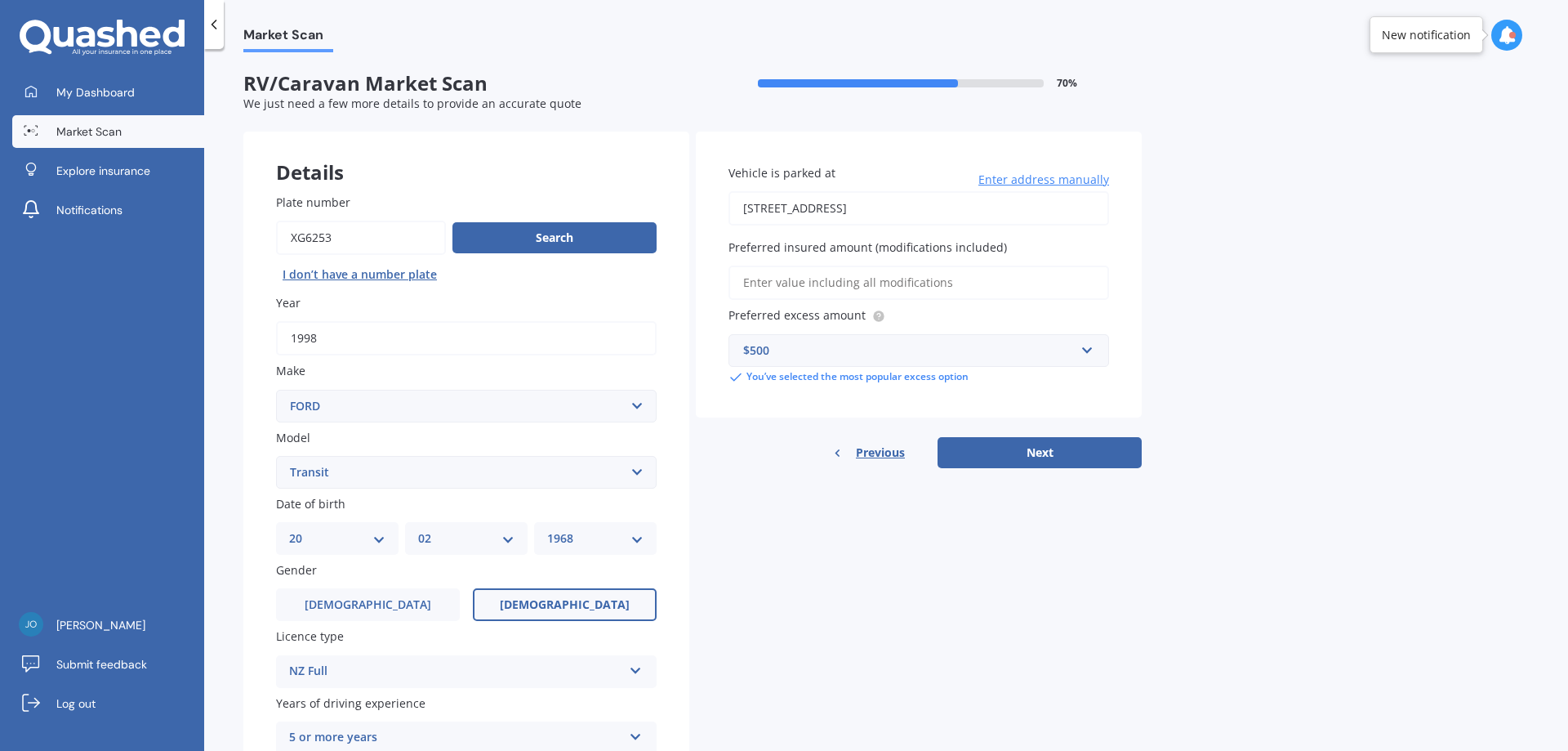
click at [745, 506] on div "Details Plate number Search I don’t have a number plate Year 1998 Make Select m…" at bounding box center [692, 492] width 898 height 721
click at [1153, 599] on div "Market Scan RV/Caravan Market Scan 70 % We just need a few more details to prov…" at bounding box center [886, 402] width 1364 height 702
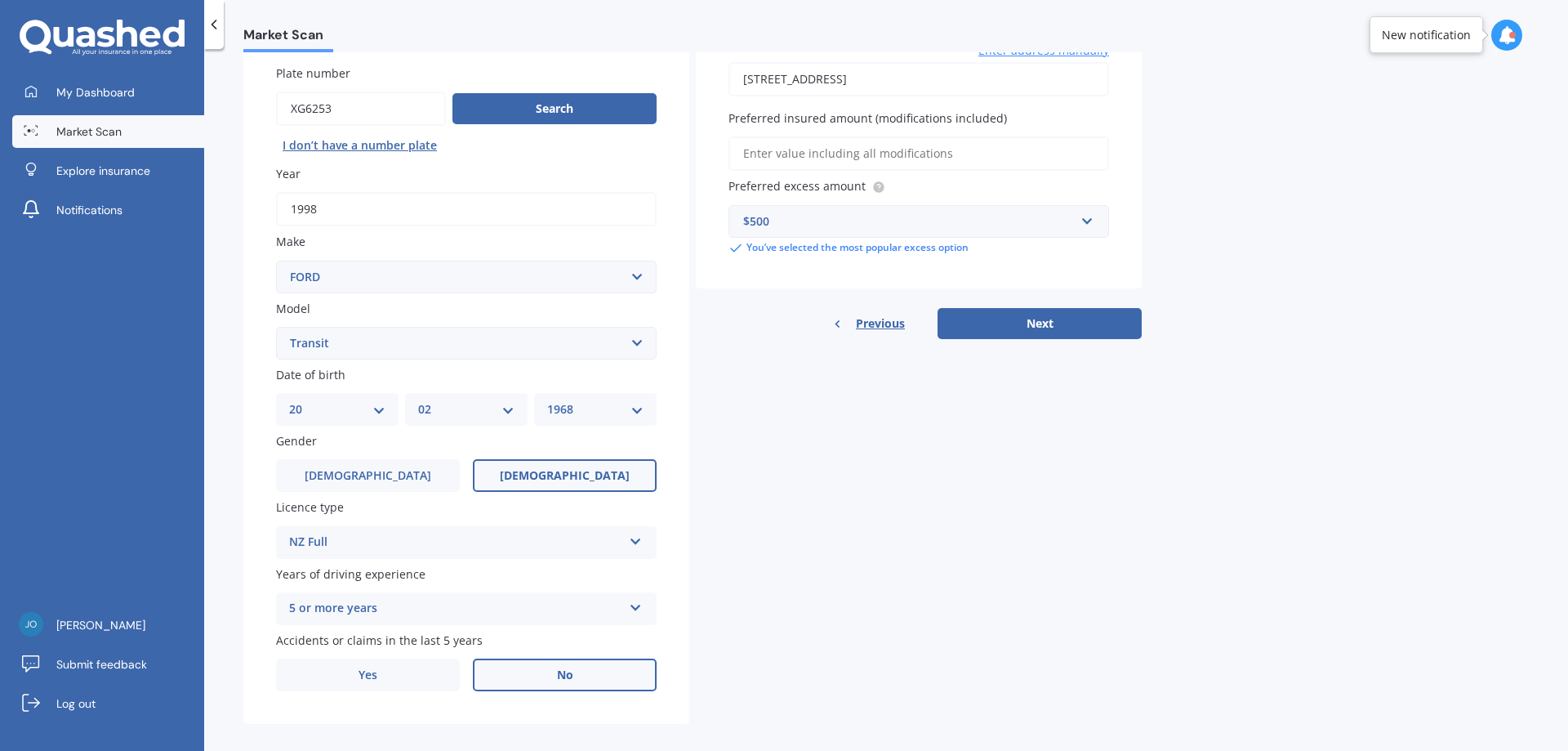
scroll to position [145, 0]
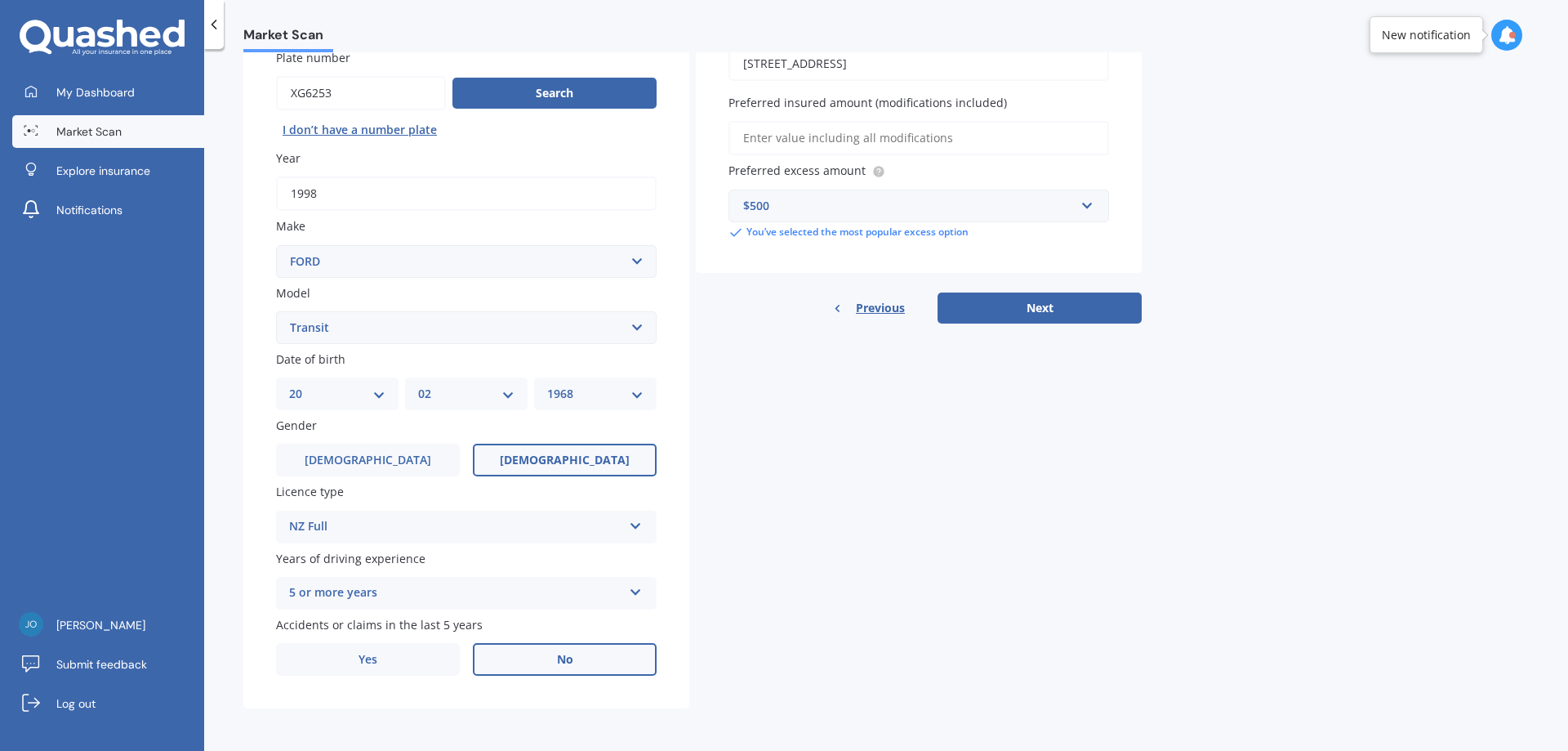
click at [1153, 599] on div "Market Scan RV/Caravan Market Scan 70 % We just need a few more details to prov…" at bounding box center [886, 402] width 1364 height 702
click at [1068, 312] on button "Next" at bounding box center [1040, 308] width 204 height 31
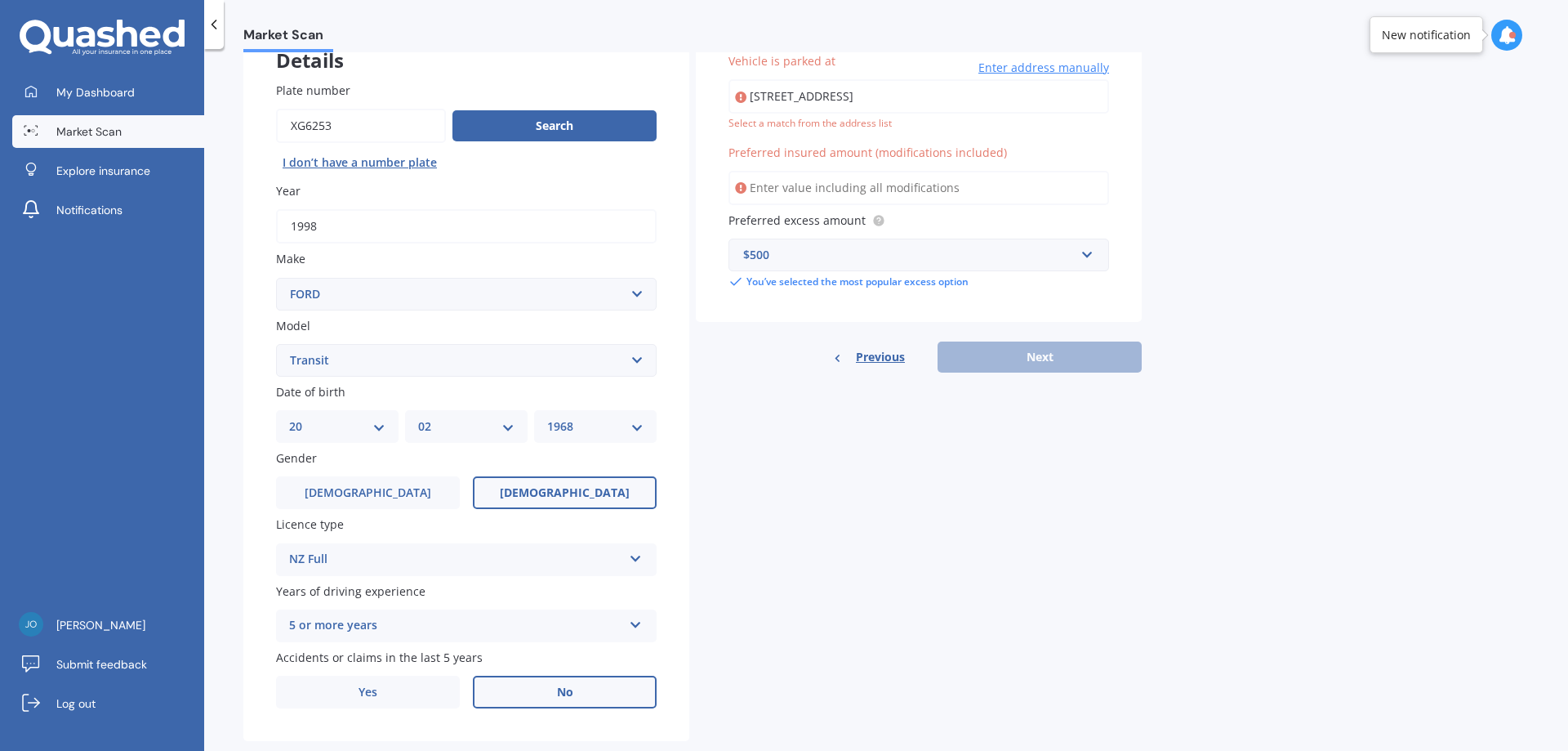
type input "120 Carters Road, Amberley 7410"
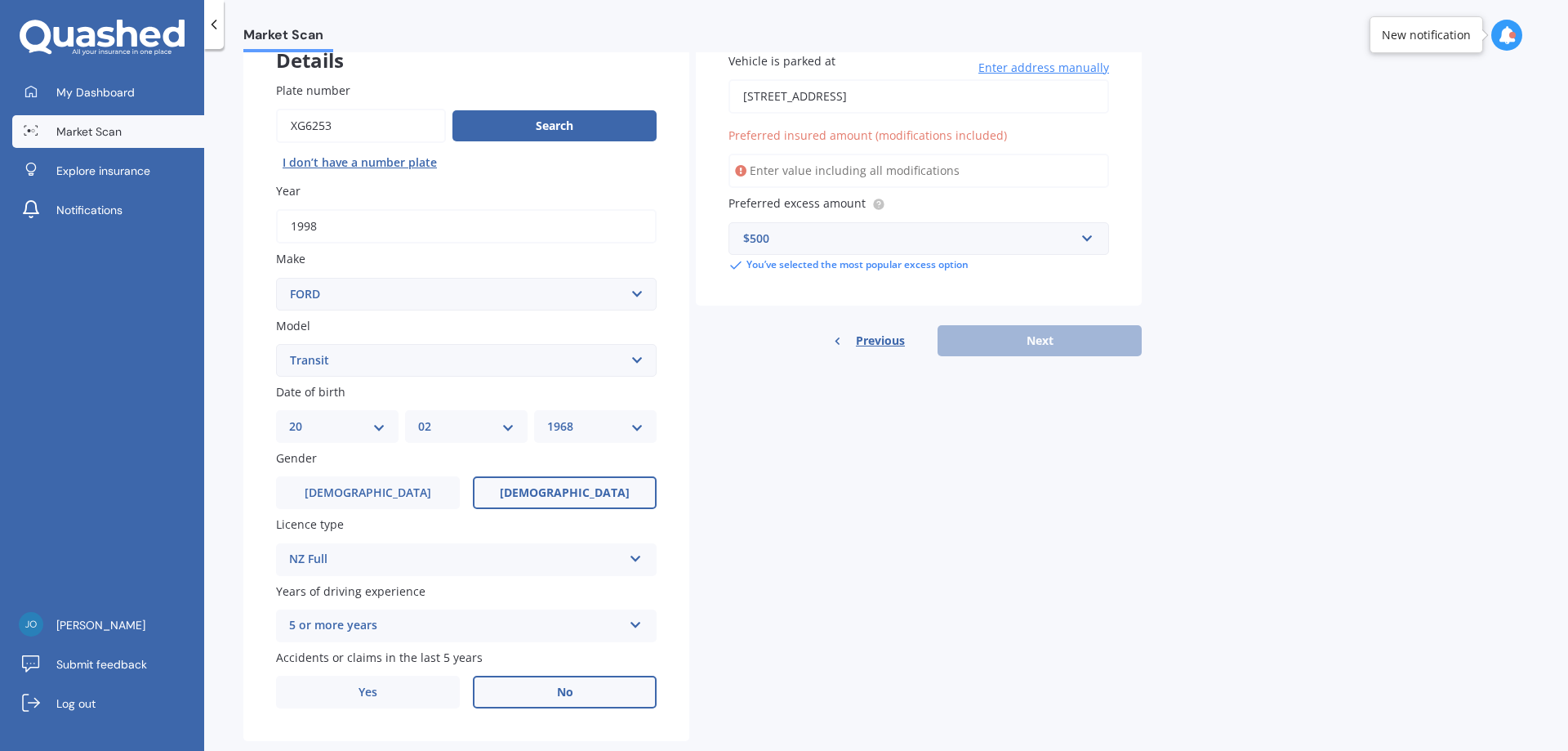
click at [857, 162] on input "Preferred insured amount (modifications included)" at bounding box center [918, 171] width 381 height 34
type input "$10,000"
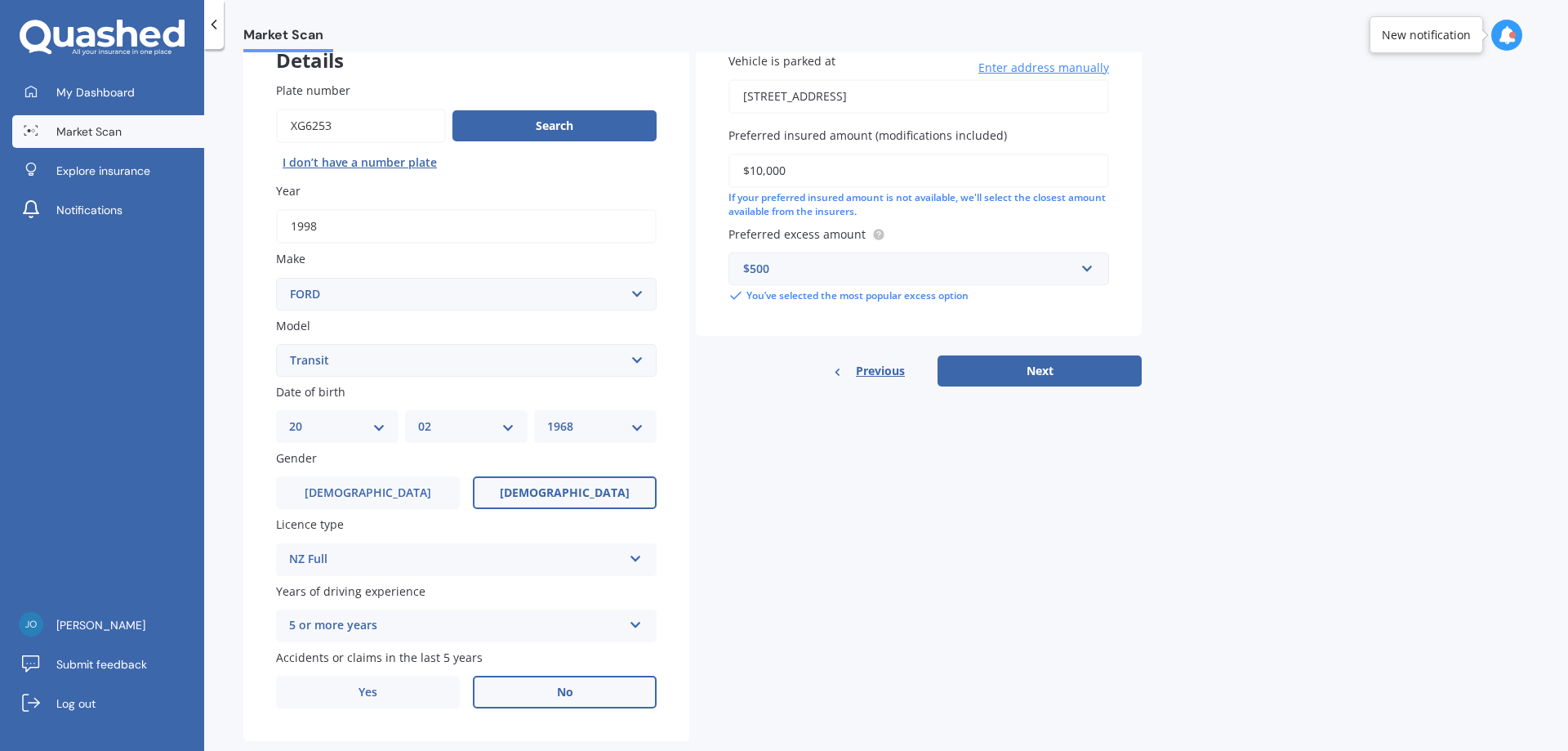
drag, startPoint x: 852, startPoint y: 306, endPoint x: 855, endPoint y: 292, distance: 14.3
click at [854, 293] on div "Vehicle is parked at 120 Carters Road, Amberley 7410 Enter address manually Pre…" at bounding box center [918, 177] width 446 height 316
click at [1055, 376] on button "Next" at bounding box center [1040, 370] width 204 height 31
select select "20"
select select "02"
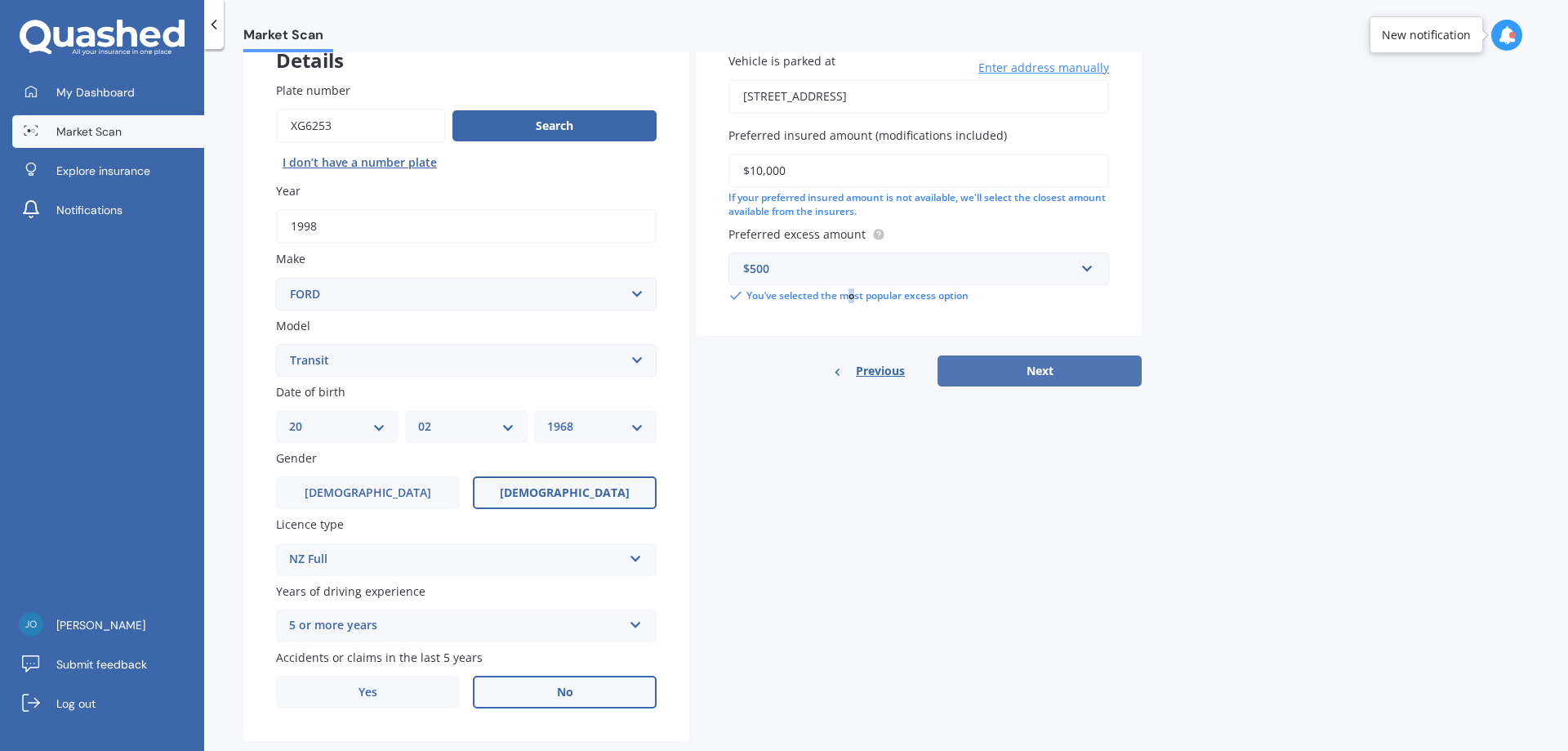
select select "1968"
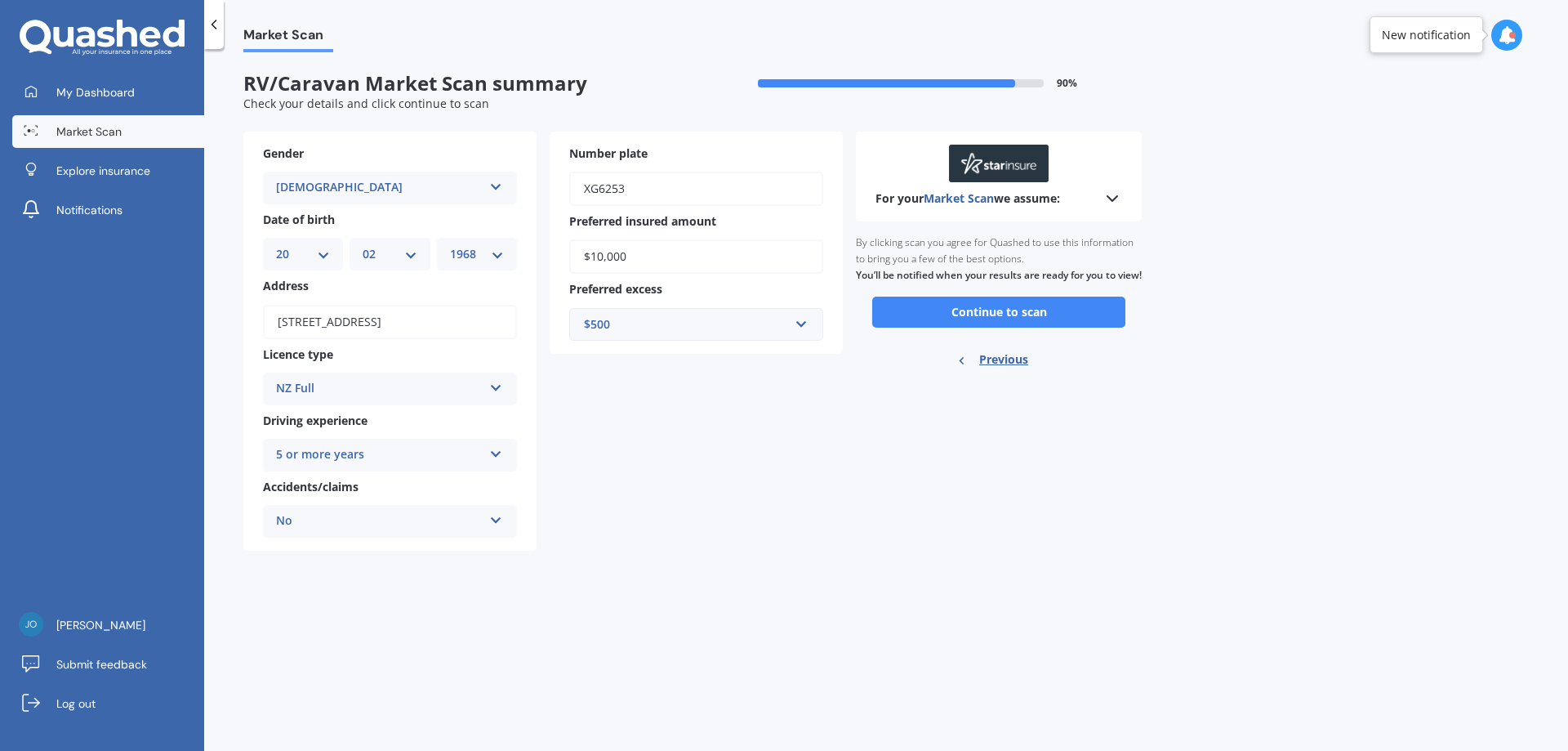
scroll to position [0, 0]
click at [973, 317] on button "Continue to scan" at bounding box center [998, 312] width 253 height 31
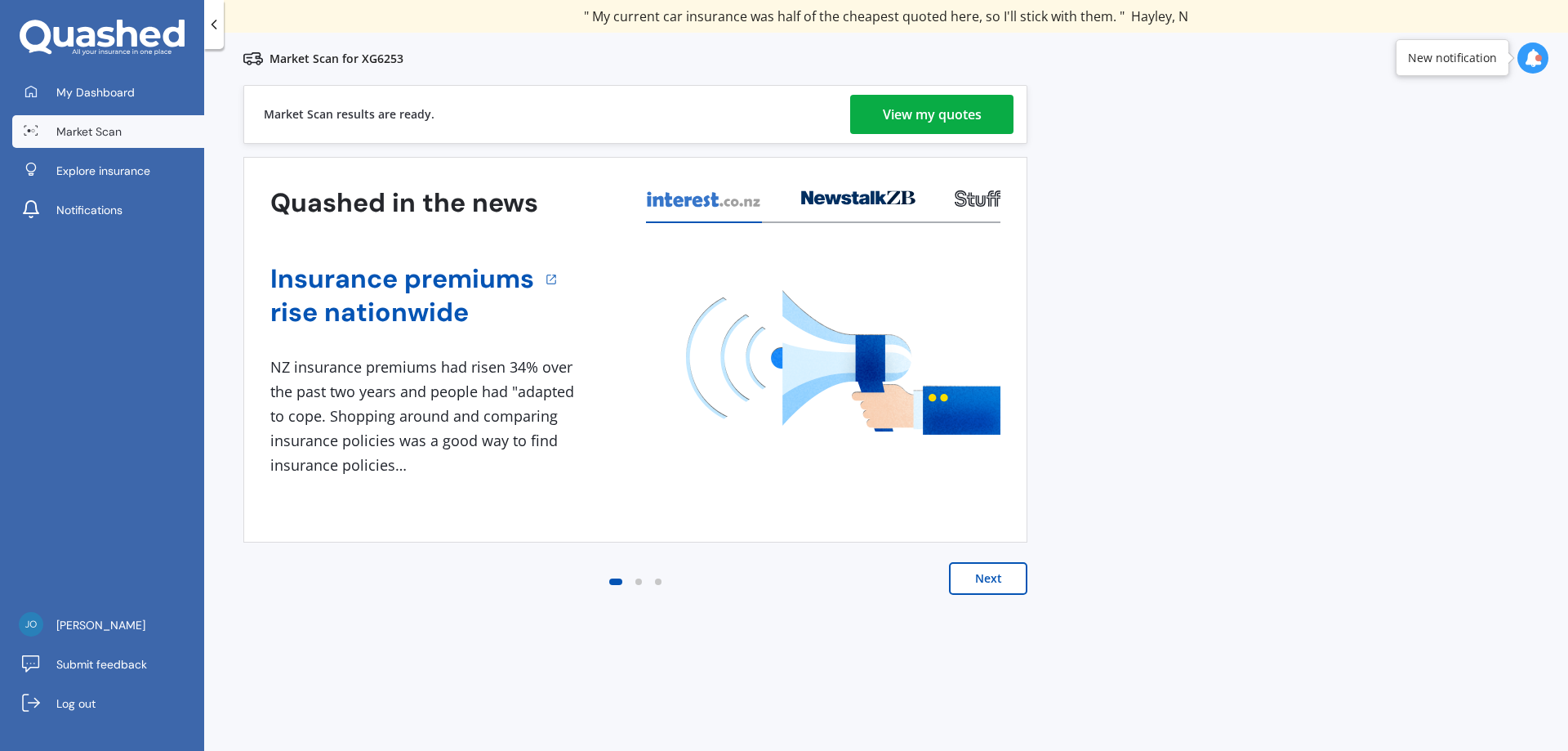
click at [918, 97] on div "View my quotes" at bounding box center [932, 114] width 99 height 39
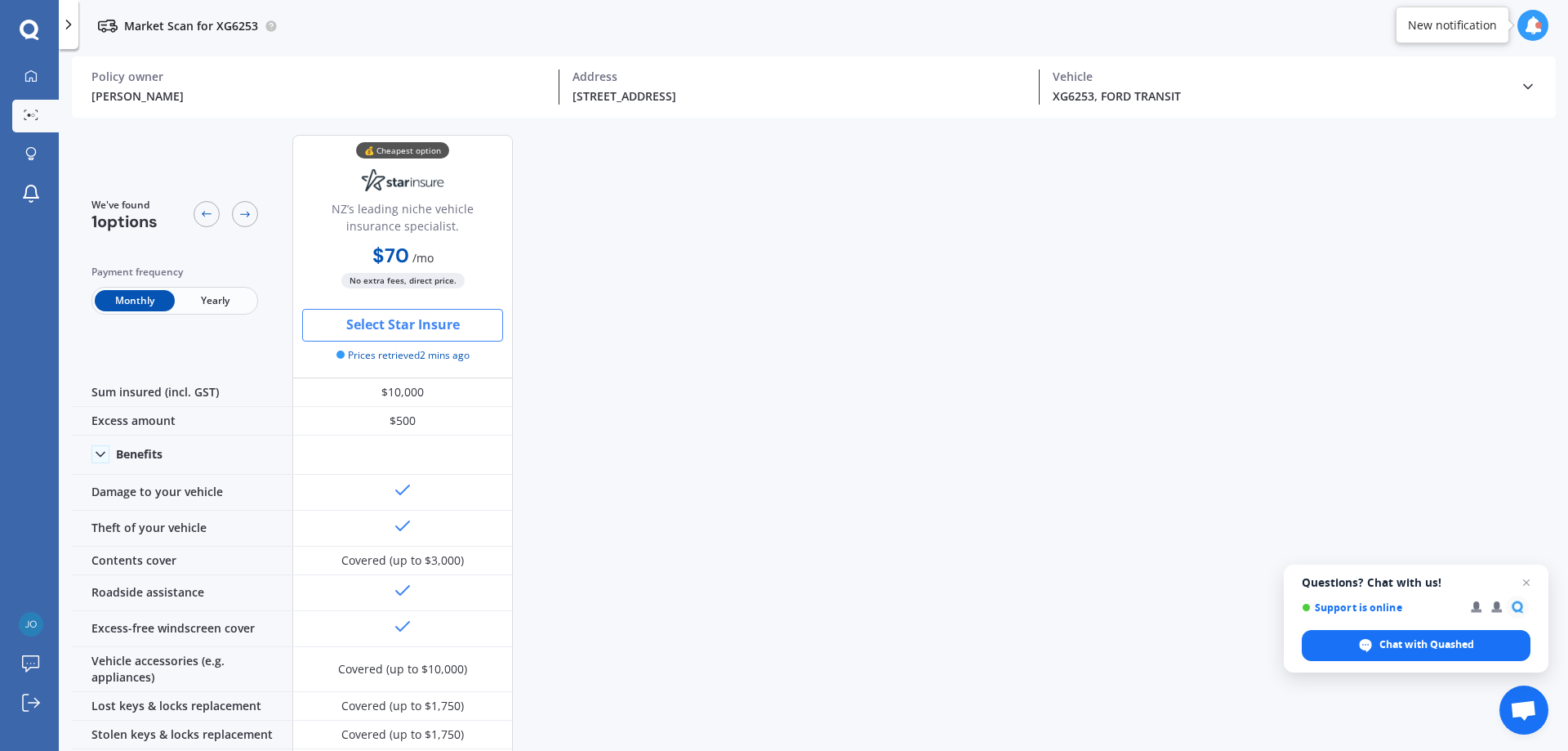
click at [410, 325] on button "Select Star Insure" at bounding box center [402, 325] width 201 height 32
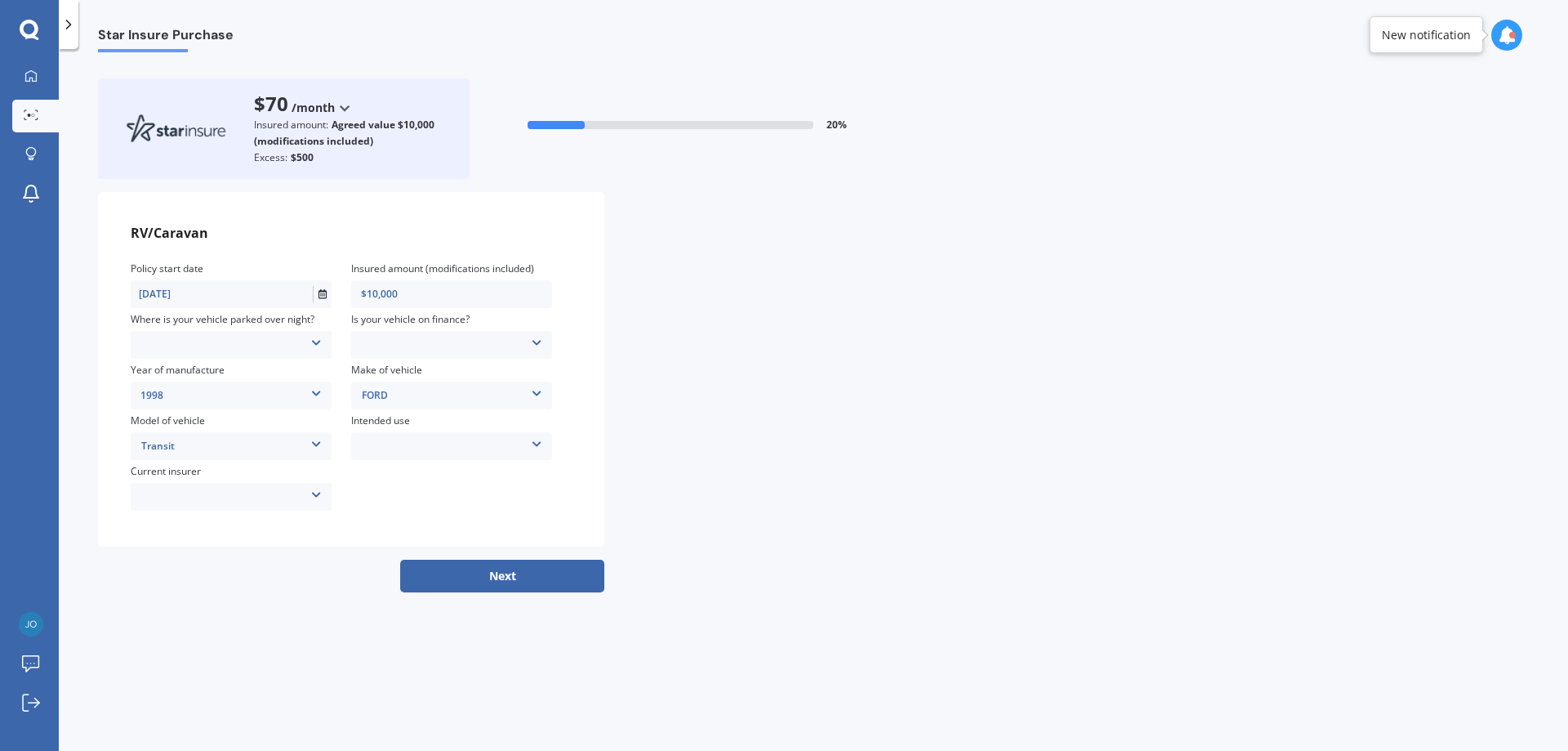
click at [175, 336] on div "Locked Garage Storage unit Carport Locked shed ‘behind’ house Driveway Streetsi…" at bounding box center [231, 344] width 201 height 18
click at [165, 476] on span "Driveway" at bounding box center [166, 480] width 43 height 14
click at [196, 495] on div "AAI AMI IAG - NZI/State Lumley Vero Unknown Other insurer Ando Star Insure Towe…" at bounding box center [231, 496] width 201 height 18
click at [172, 635] on div "None" at bounding box center [231, 640] width 199 height 28
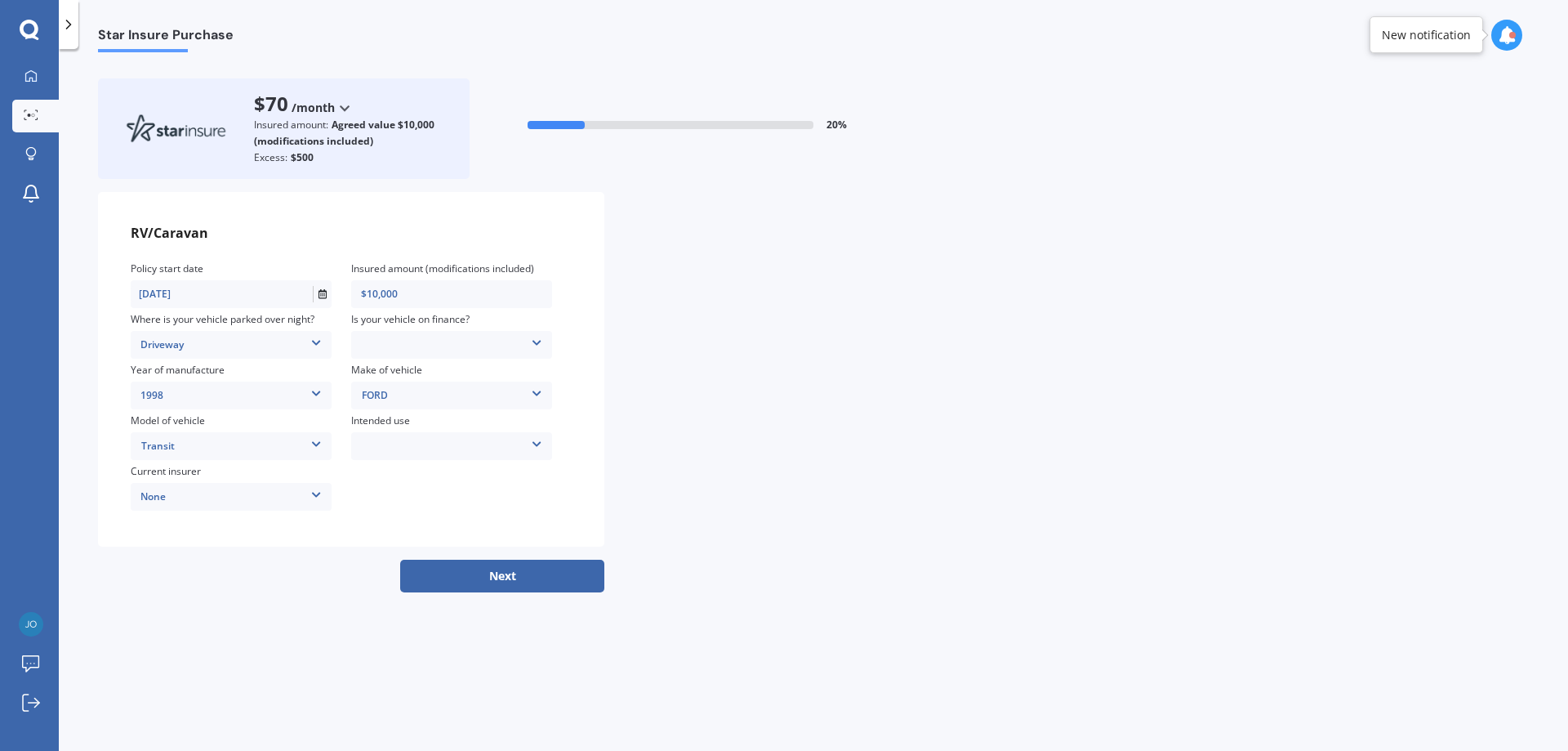
click at [401, 340] on div "No Yes" at bounding box center [451, 344] width 201 height 18
click at [399, 376] on div "No" at bounding box center [451, 370] width 199 height 28
click at [393, 430] on div "Intended use Weekend Use Holiday/Sporadic use Full time / live in travel Storag…" at bounding box center [462, 438] width 221 height 51
click at [428, 451] on div "Weekend Use Holiday/Sporadic use Full time / live in travel Storage/Restoration…" at bounding box center [451, 446] width 201 height 18
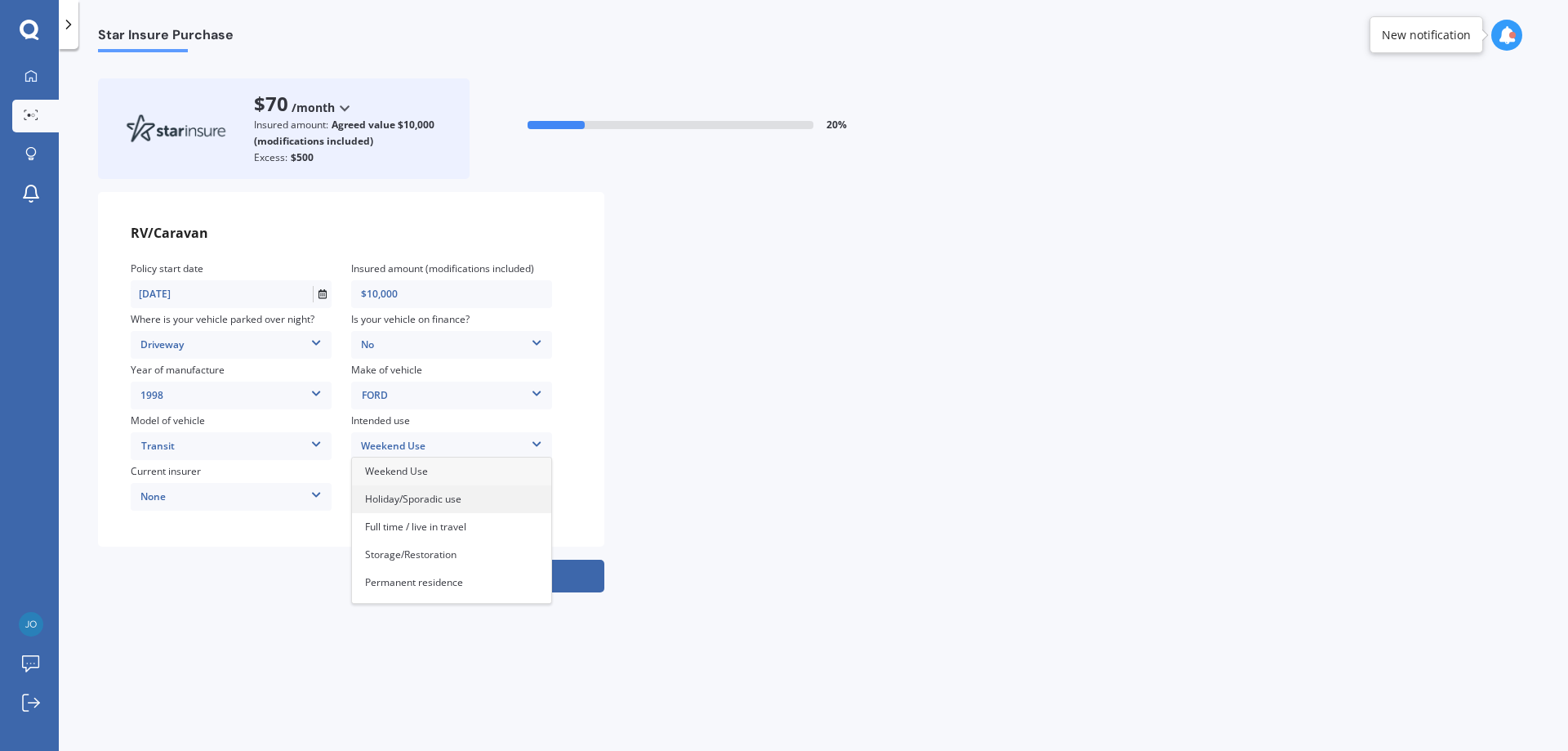
click at [405, 507] on div "Holiday/Sporadic use" at bounding box center [451, 500] width 199 height 28
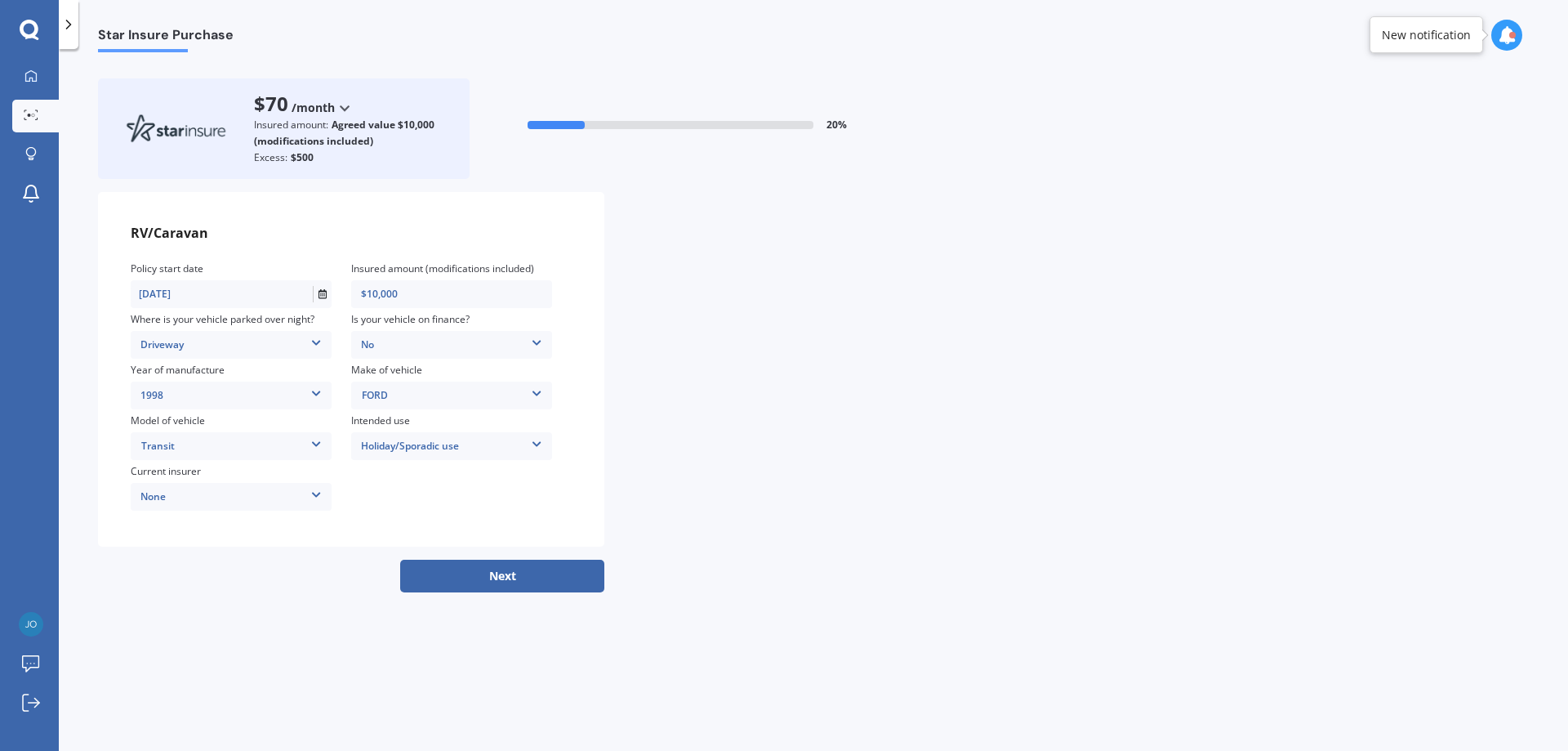
click at [437, 574] on button "Next" at bounding box center [502, 576] width 204 height 32
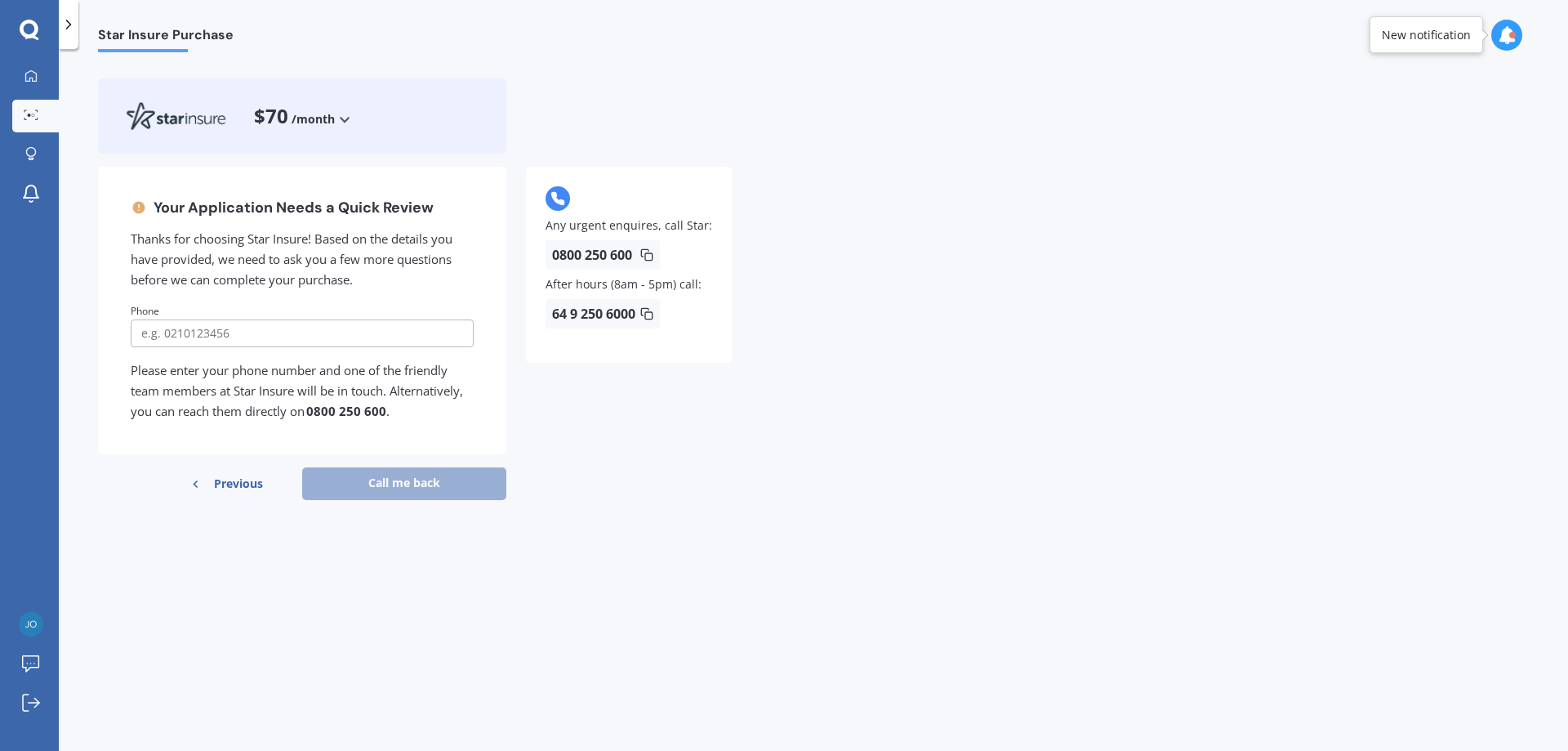
click at [719, 597] on div "Star Insure Purchase $70 /month /year /month Your Application Needs a Quick Rev…" at bounding box center [813, 402] width 1510 height 702
click at [710, 564] on div "Star Insure Purchase $70 /month /year /month Your Application Needs a Quick Rev…" at bounding box center [813, 402] width 1510 height 702
click at [454, 611] on div "Star Insure Purchase $70 /month /year /month Your Application Needs a Quick Rev…" at bounding box center [813, 402] width 1510 height 702
